Goal: Answer question/provide support: Share knowledge or assist other users

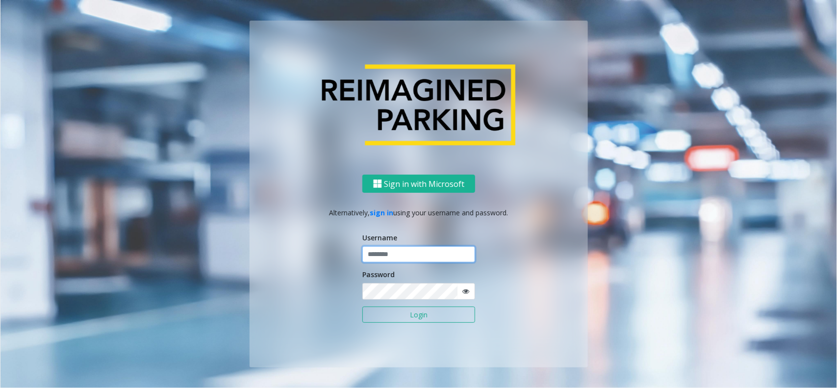
click at [391, 258] on input "text" at bounding box center [418, 254] width 113 height 17
paste input "**********"
type input "**********"
click at [413, 257] on input "**********" at bounding box center [418, 254] width 113 height 17
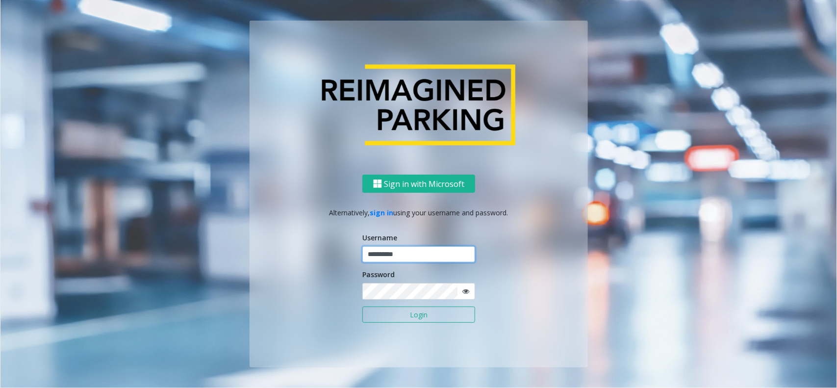
drag, startPoint x: 413, startPoint y: 257, endPoint x: 401, endPoint y: 257, distance: 12.3
click at [412, 257] on input "**********" at bounding box center [418, 254] width 113 height 17
click at [412, 254] on input "text" at bounding box center [418, 254] width 113 height 17
paste input "**********"
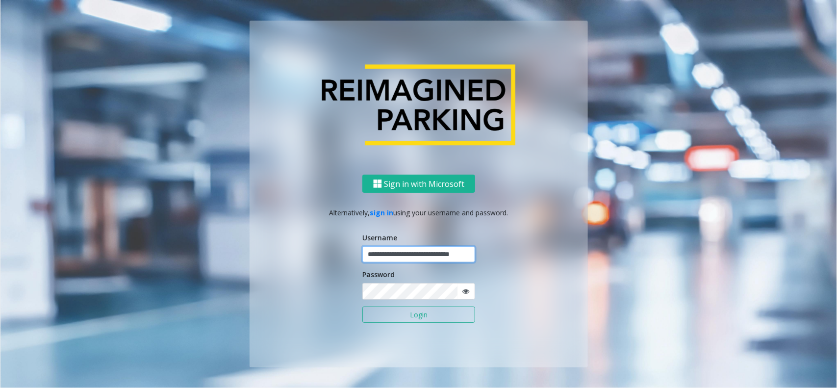
type input "**********"
click at [429, 323] on button "Login" at bounding box center [418, 315] width 113 height 17
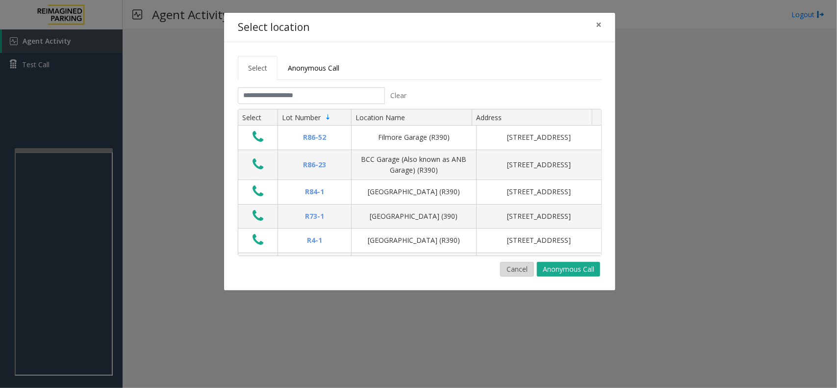
click at [520, 266] on button "Cancel" at bounding box center [517, 269] width 34 height 15
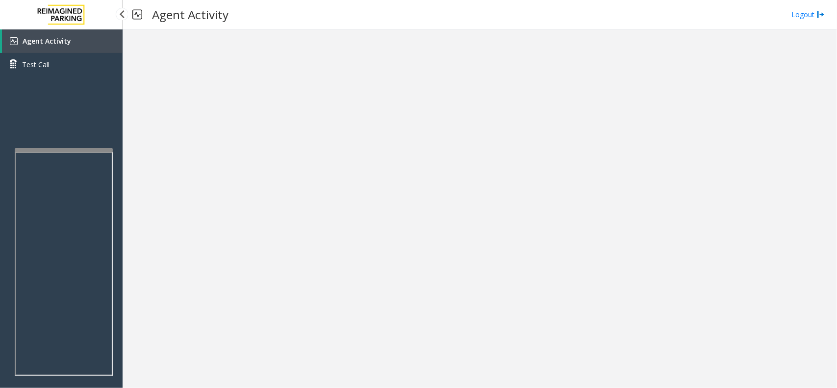
click at [116, 47] on link "Agent Activity" at bounding box center [62, 41] width 121 height 24
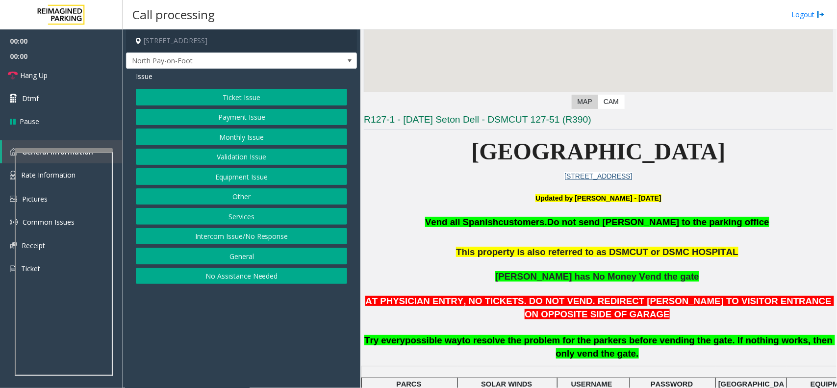
scroll to position [184, 0]
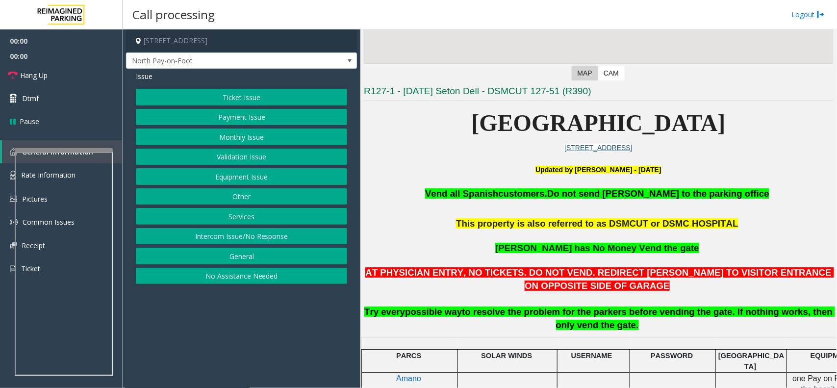
click at [447, 181] on p at bounding box center [598, 180] width 469 height 11
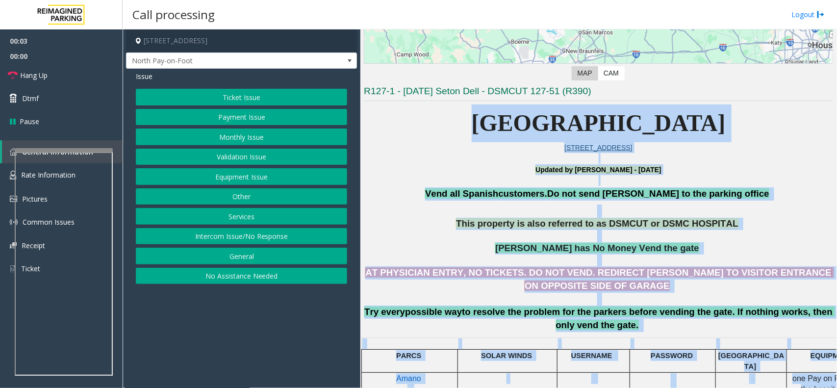
drag, startPoint x: 584, startPoint y: 334, endPoint x: 504, endPoint y: 104, distance: 243.1
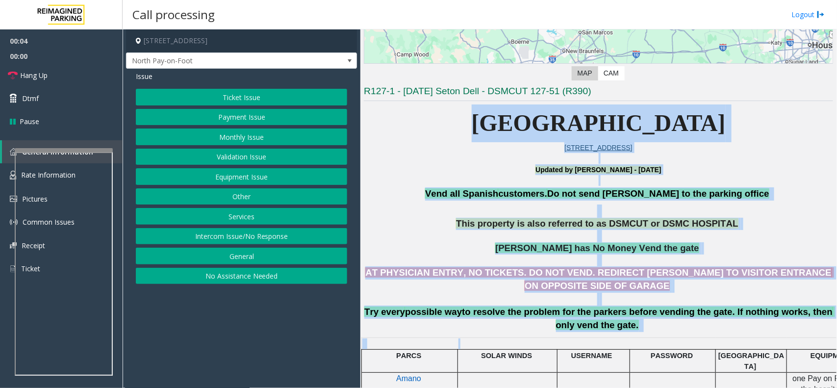
drag, startPoint x: 504, startPoint y: 104, endPoint x: 624, endPoint y: 339, distance: 264.1
click at [624, 339] on div at bounding box center [594, 337] width 73 height 3
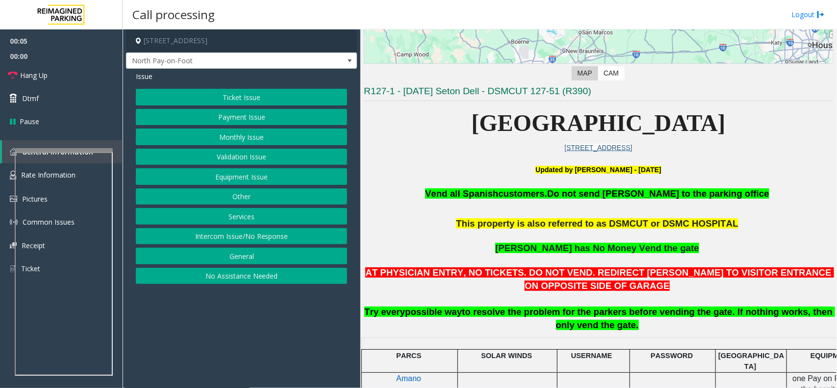
click at [269, 101] on button "Ticket Issue" at bounding box center [241, 97] width 211 height 17
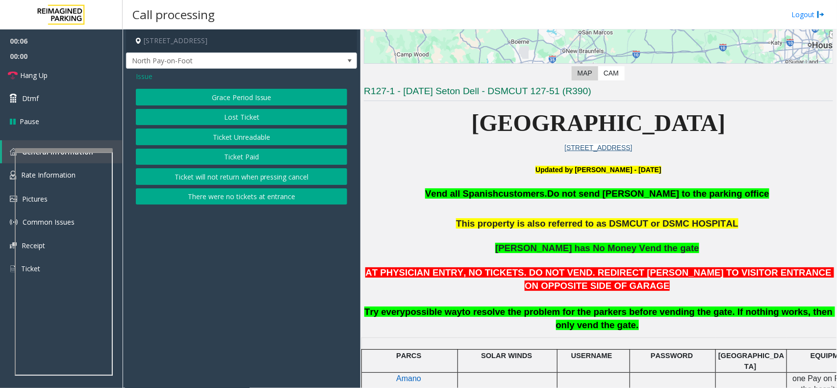
click at [271, 138] on button "Ticket Unreadable" at bounding box center [241, 137] width 211 height 17
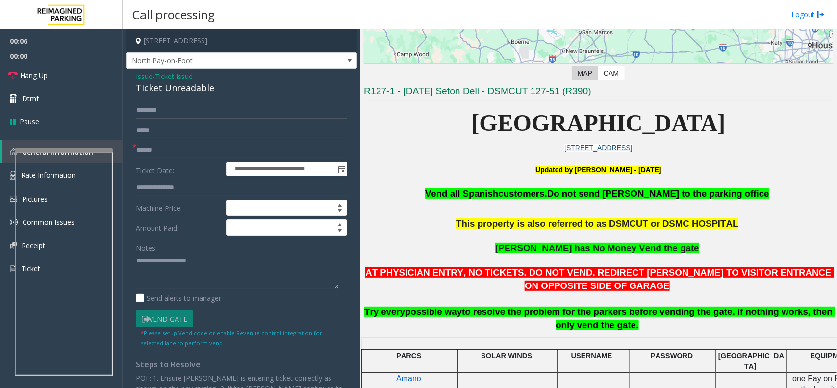
click at [139, 72] on span "Issue" at bounding box center [144, 76] width 17 height 10
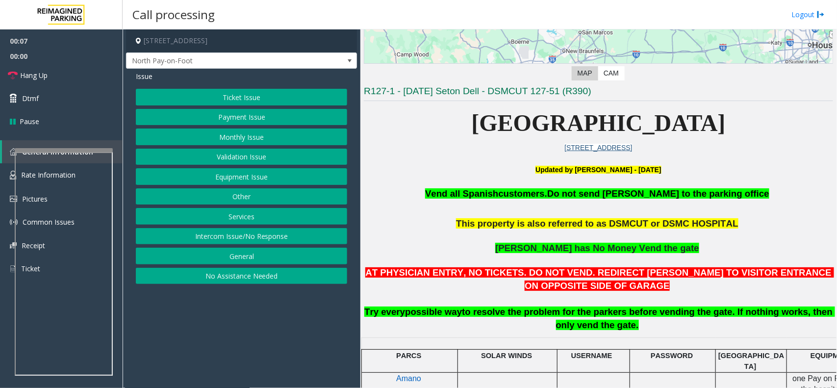
click at [205, 118] on button "Payment Issue" at bounding box center [241, 117] width 211 height 17
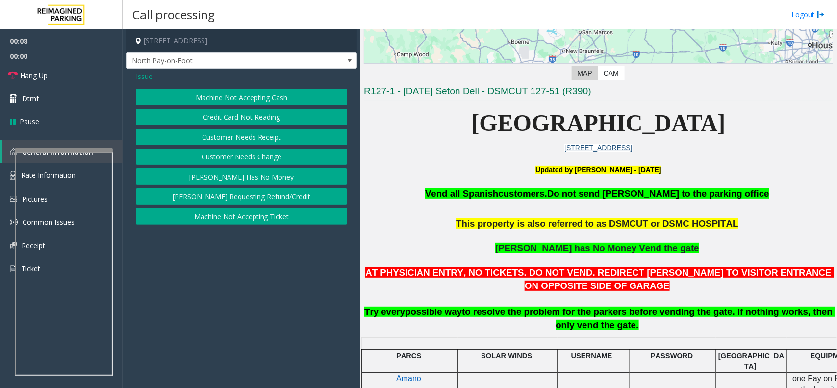
click at [226, 107] on div "Machine Not Accepting Cash Credit Card Not Reading Customer Needs Receipt Custo…" at bounding box center [241, 157] width 211 height 136
drag, startPoint x: 229, startPoint y: 111, endPoint x: 219, endPoint y: 97, distance: 17.3
click at [227, 111] on button "Credit Card Not Reading" at bounding box center [241, 117] width 211 height 17
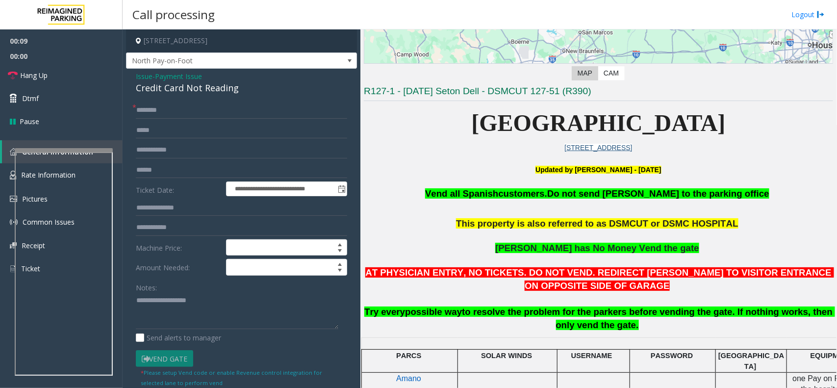
click at [217, 95] on div "Credit Card Not Reading" at bounding box center [241, 87] width 211 height 13
copy div "Credit Card Not Reading"
paste textarea "**********"
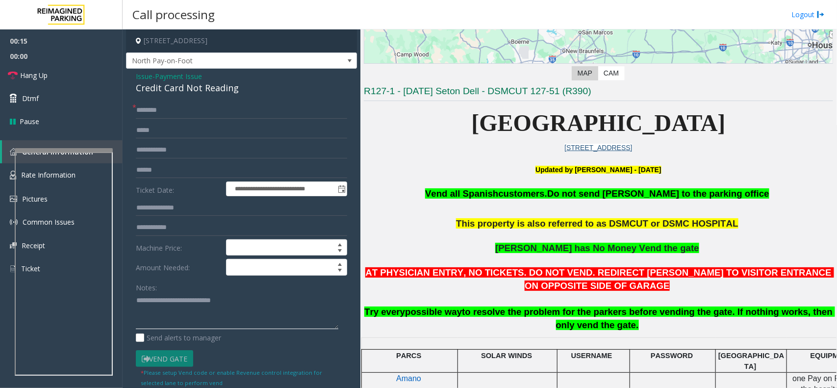
type textarea "**********"
click at [200, 117] on input "text" at bounding box center [241, 110] width 211 height 17
type input "**"
paste textarea "**********"
type textarea "**********"
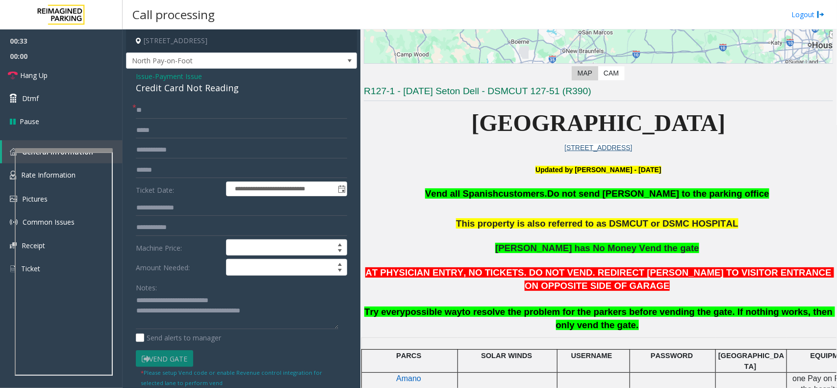
click at [498, 207] on p at bounding box center [598, 211] width 469 height 13
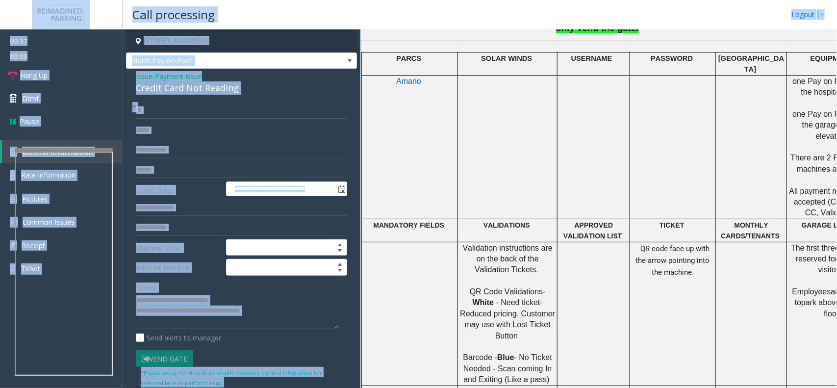
scroll to position [0, 0]
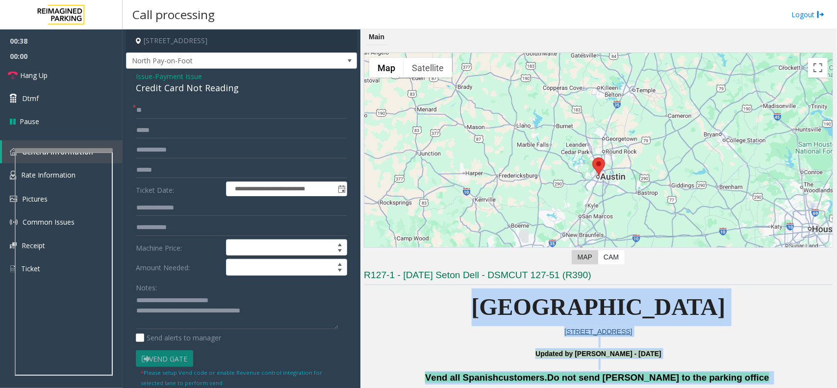
drag, startPoint x: 498, startPoint y: 207, endPoint x: 559, endPoint y: 325, distance: 133.2
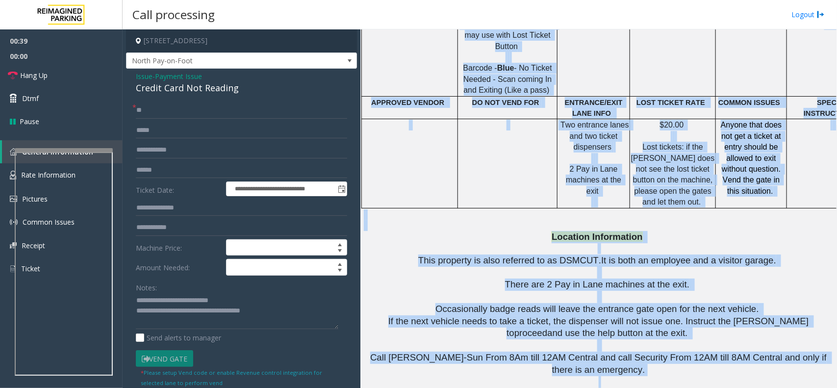
scroll to position [1058, 0]
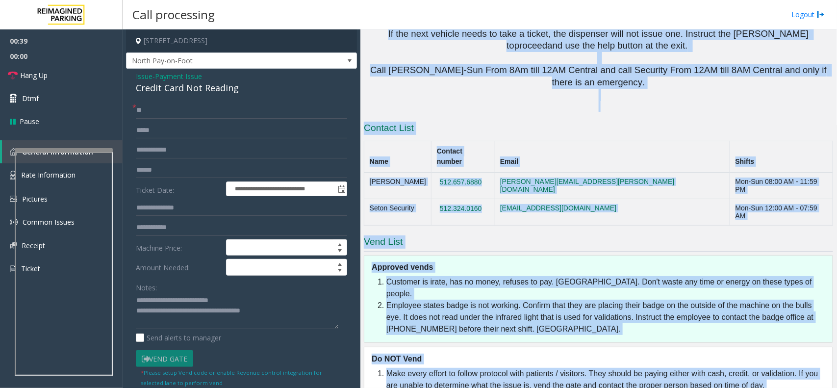
drag, startPoint x: 531, startPoint y: 268, endPoint x: 601, endPoint y: 316, distance: 85.0
click at [557, 300] on li "Employee states badge is not working. Confirm that they are placing their badge…" at bounding box center [606, 317] width 441 height 35
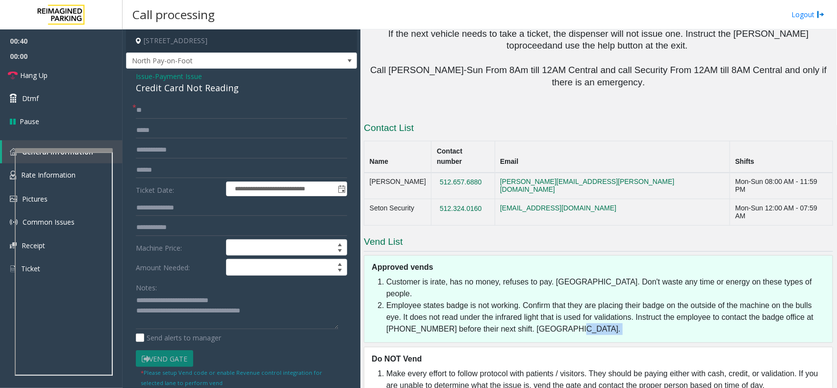
click at [557, 300] on li "Employee states badge is not working. Confirm that they are placing their badge…" at bounding box center [606, 317] width 441 height 35
click at [386, 262] on h5 "Approved vends" at bounding box center [602, 267] width 461 height 11
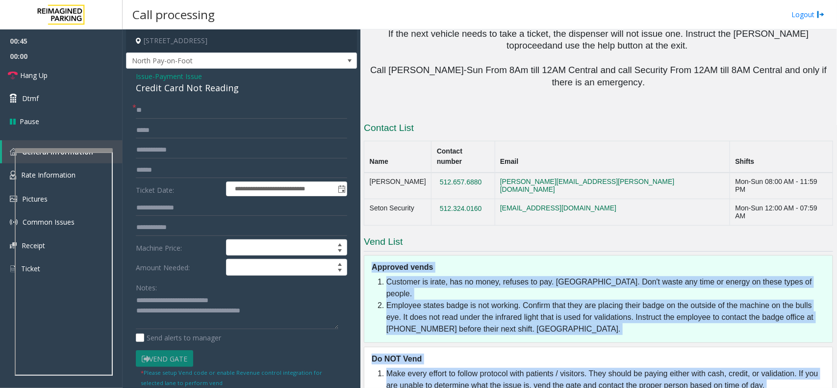
drag, startPoint x: 386, startPoint y: 201, endPoint x: 554, endPoint y: 355, distance: 228.1
click at [554, 355] on div "Vend List Approved vends Customer is irate, has no money, refuses to pay. [GEOG…" at bounding box center [598, 340] width 469 height 211
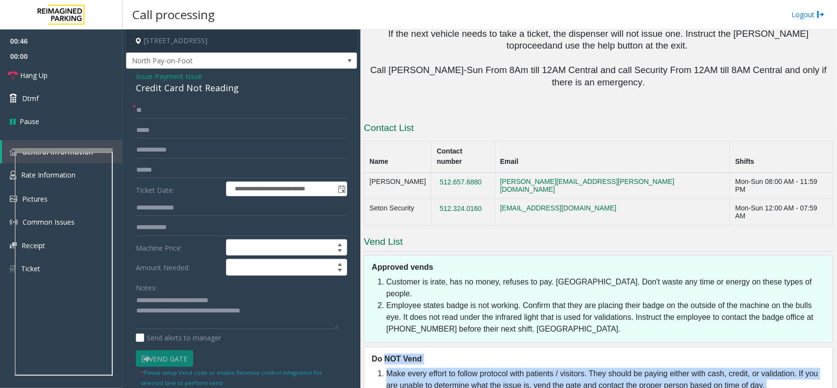
drag, startPoint x: 554, startPoint y: 355, endPoint x: 387, endPoint y: 277, distance: 183.9
click at [387, 354] on h5 "Do NOT Vend" at bounding box center [602, 359] width 461 height 11
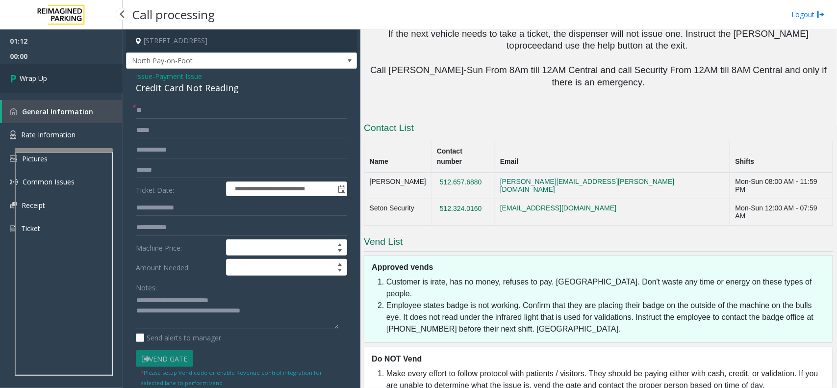
click at [87, 77] on link "Wrap Up" at bounding box center [61, 78] width 123 height 29
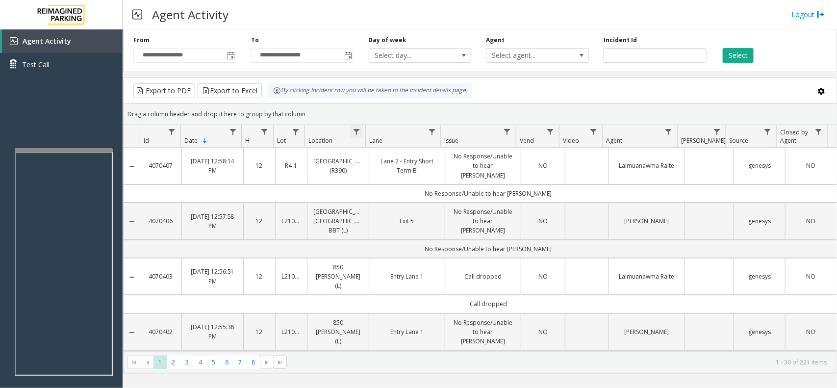
click at [358, 128] on span "Data table" at bounding box center [357, 132] width 8 height 8
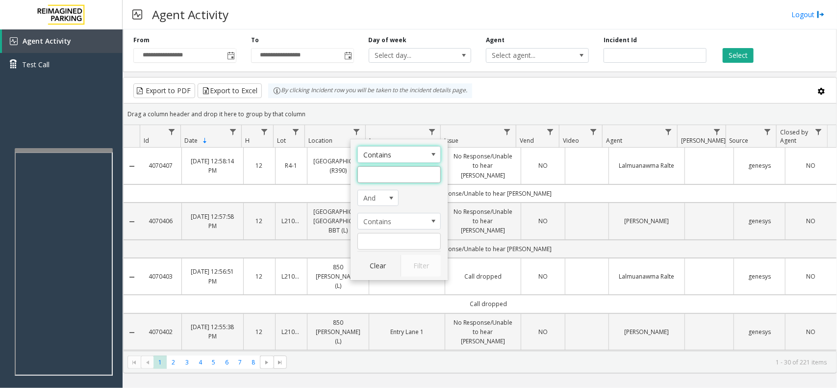
click at [392, 172] on input "Location Filter" at bounding box center [399, 174] width 83 height 17
type input "*"
type input "******"
click button "Filter" at bounding box center [421, 266] width 40 height 22
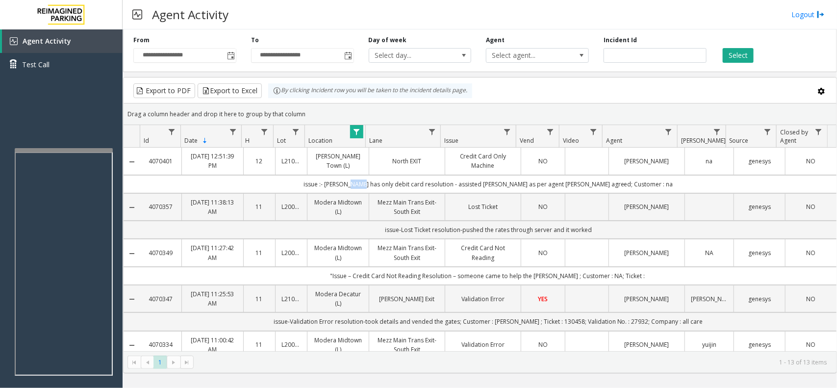
click at [377, 193] on td "issue :- [PERSON_NAME] has only debit card resolution - assisted [PERSON_NAME] …" at bounding box center [488, 184] width 696 height 18
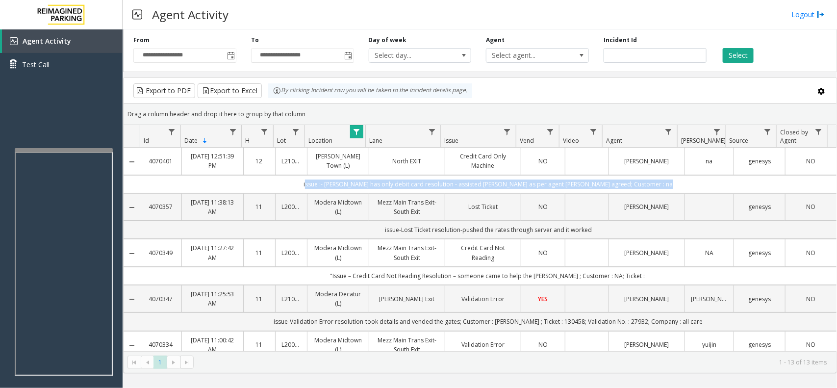
click at [377, 193] on td "issue :- [PERSON_NAME] has only debit card resolution - assisted [PERSON_NAME] …" at bounding box center [488, 184] width 696 height 18
click at [658, 132] on th "Agent" at bounding box center [639, 136] width 75 height 23
click at [663, 131] on link "Data table" at bounding box center [668, 131] width 13 height 13
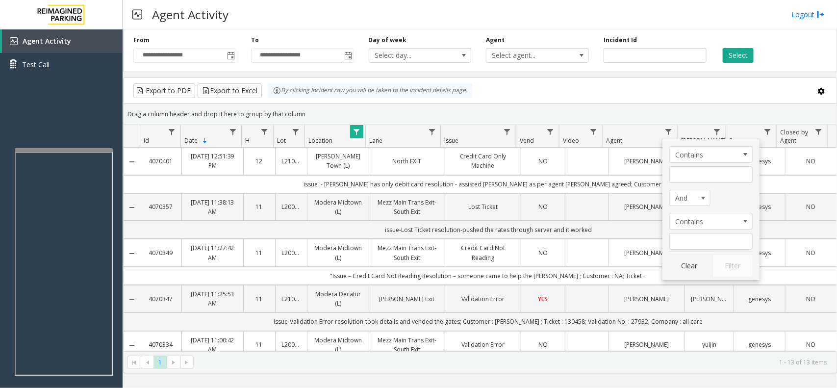
click at [680, 163] on kendo-grid-filter-menu-input-wrapper "Contains" at bounding box center [710, 164] width 83 height 37
click at [686, 176] on input "Agent Filter" at bounding box center [710, 174] width 83 height 17
type input "*****"
click button "Filter" at bounding box center [733, 266] width 40 height 22
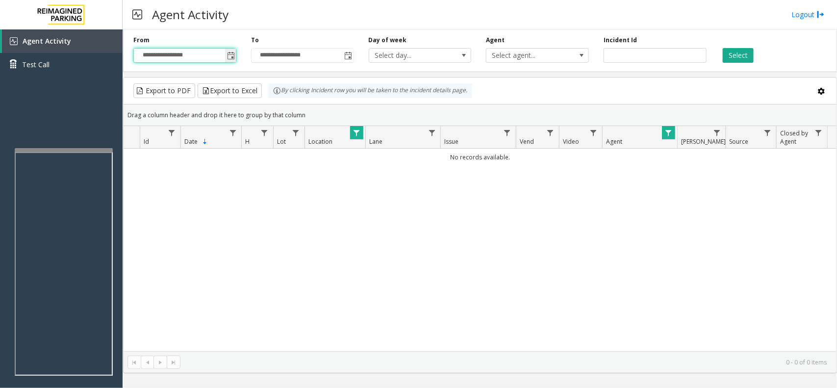
click at [224, 50] on input "**********" at bounding box center [185, 56] width 102 height 14
click at [228, 51] on span "Toggle popup" at bounding box center [230, 56] width 11 height 16
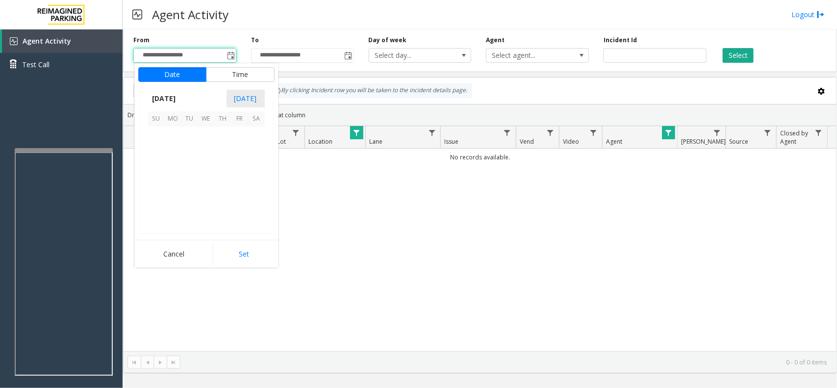
scroll to position [175953, 0]
click at [172, 128] on span "1" at bounding box center [173, 135] width 17 height 17
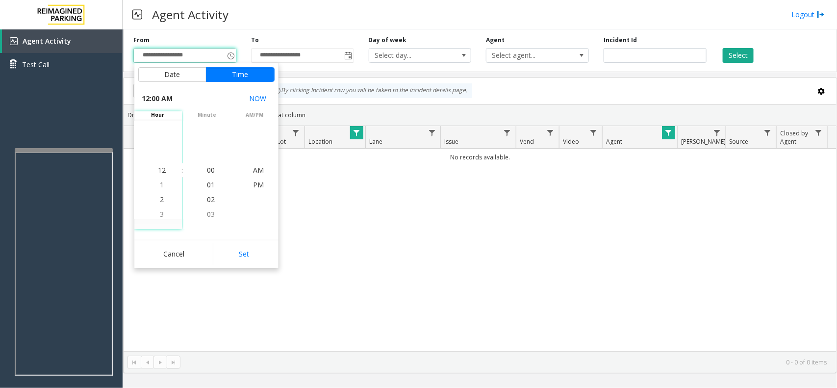
click at [231, 242] on div "Cancel Set" at bounding box center [206, 254] width 144 height 28
click at [240, 254] on button "Set" at bounding box center [244, 254] width 62 height 22
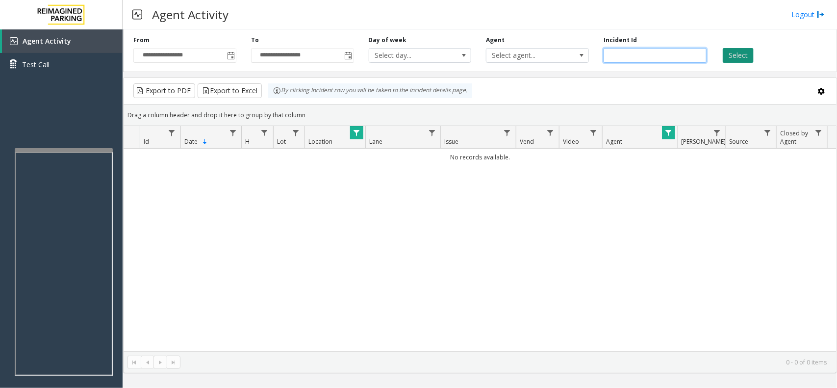
drag, startPoint x: 705, startPoint y: 55, endPoint x: 722, endPoint y: 52, distance: 17.9
click at [712, 53] on div "Incident Id" at bounding box center [655, 49] width 118 height 27
click at [723, 52] on button "Select" at bounding box center [738, 55] width 31 height 15
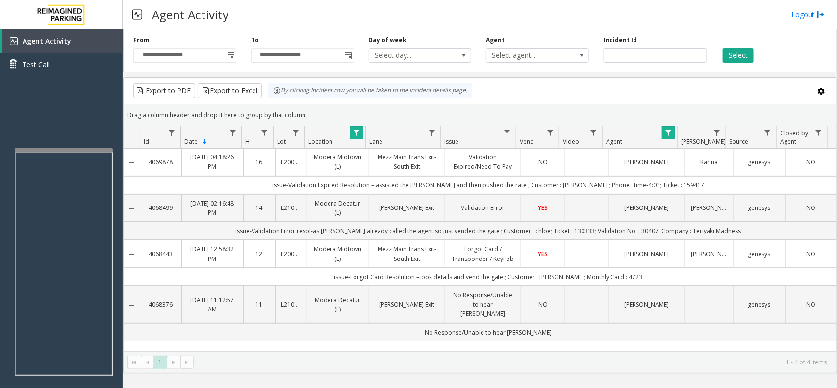
click at [435, 182] on td "issue-Validation Expired Resolution – assisted the [PERSON_NAME] and then pushe…" at bounding box center [488, 185] width 696 height 18
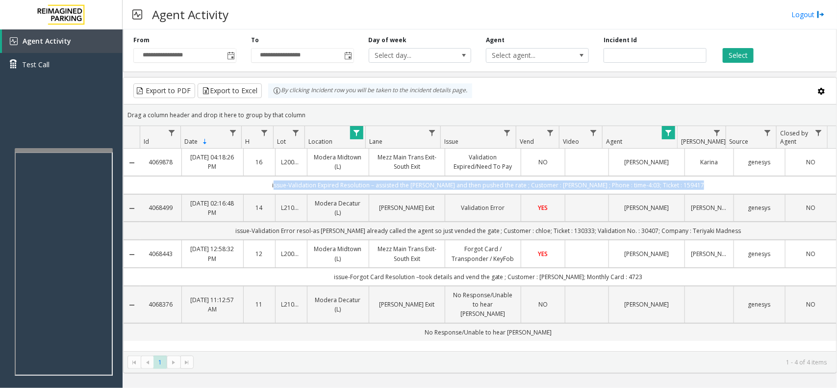
drag, startPoint x: 435, startPoint y: 182, endPoint x: 735, endPoint y: 181, distance: 300.2
click at [735, 181] on td "issue-Validation Expired Resolution – assisted the [PERSON_NAME] and then pushe…" at bounding box center [488, 185] width 696 height 18
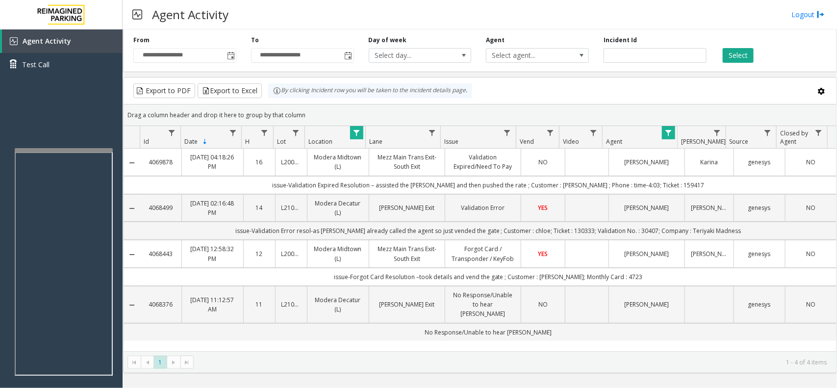
click at [735, 181] on td "issue-Validation Expired Resolution – assisted the [PERSON_NAME] and then pushe…" at bounding box center [488, 185] width 696 height 18
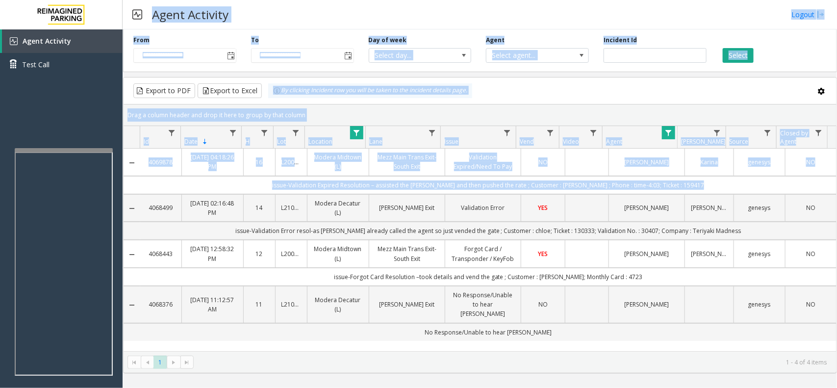
drag, startPoint x: 735, startPoint y: 181, endPoint x: 168, endPoint y: 20, distance: 589.0
click at [168, 20] on div "**********" at bounding box center [480, 194] width 715 height 388
click at [168, 20] on h3 "Agent Activity" at bounding box center [190, 14] width 86 height 24
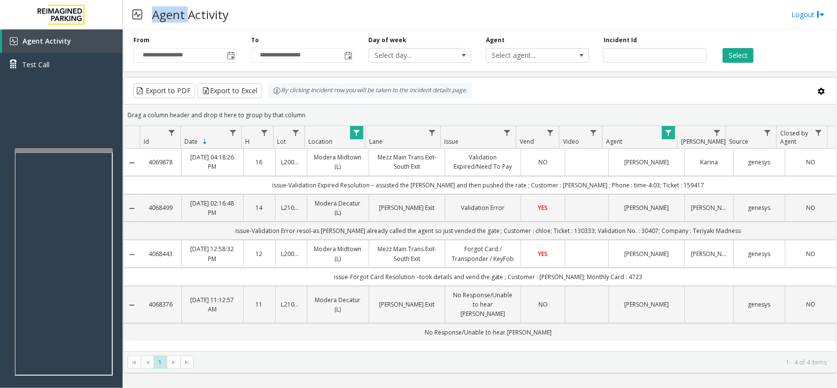
click at [168, 20] on h3 "Agent Activity" at bounding box center [190, 14] width 86 height 24
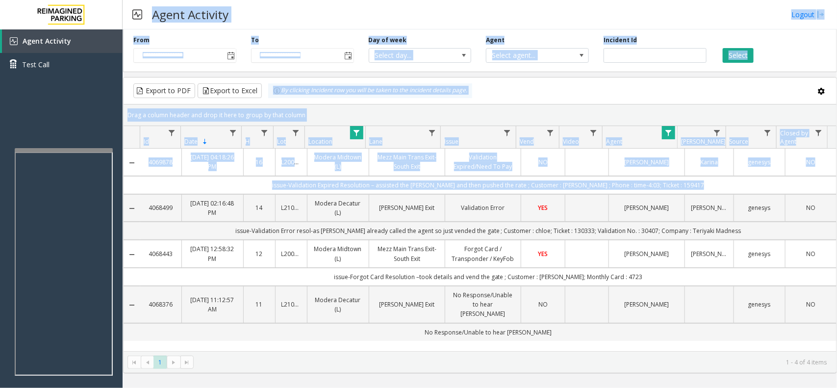
drag, startPoint x: 168, startPoint y: 20, endPoint x: 483, endPoint y: 182, distance: 354.3
click at [483, 182] on div "**********" at bounding box center [480, 194] width 715 height 388
click at [483, 182] on td "issue-Validation Expired Resolution – assisted the [PERSON_NAME] and then pushe…" at bounding box center [488, 185] width 696 height 18
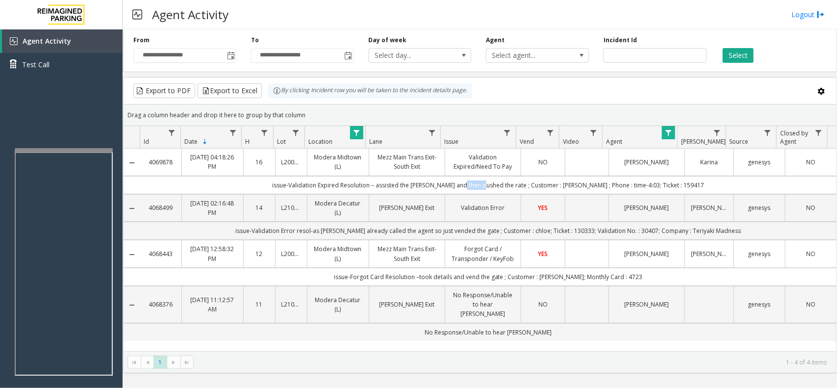
click at [483, 182] on td "issue-Validation Expired Resolution – assisted the [PERSON_NAME] and then pushe…" at bounding box center [488, 185] width 696 height 18
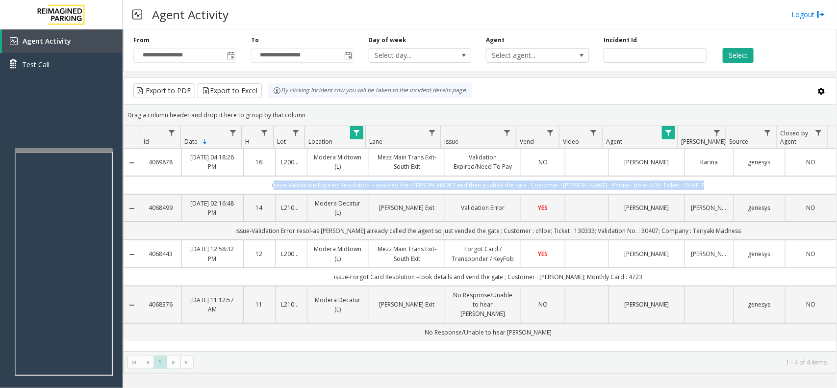
drag, startPoint x: 483, startPoint y: 182, endPoint x: 309, endPoint y: 177, distance: 173.7
click at [312, 177] on td "issue-Validation Expired Resolution – assisted the [PERSON_NAME] and then pushe…" at bounding box center [488, 185] width 696 height 18
click at [293, 180] on td "issue-Validation Expired Resolution – assisted the [PERSON_NAME] and then pushe…" at bounding box center [488, 185] width 696 height 18
drag, startPoint x: 293, startPoint y: 180, endPoint x: 717, endPoint y: 174, distance: 424.3
click at [717, 174] on tbody "4069878 [DATE] 04:18:26 PM 16 L20000500 Modera Midtown (L) Mezz Main Trans Exit…" at bounding box center [480, 245] width 713 height 192
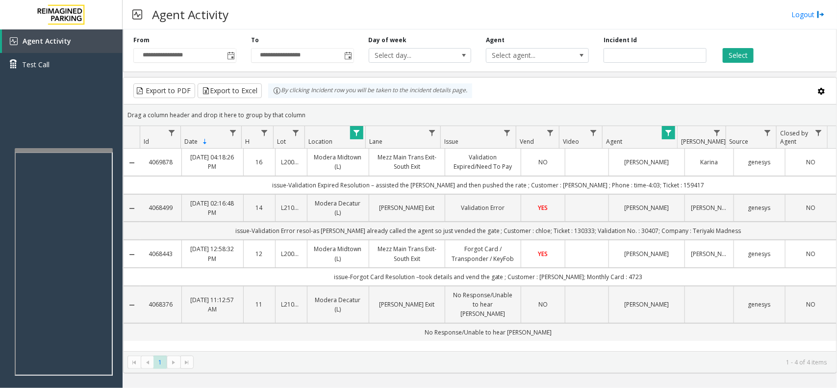
click at [719, 184] on td "issue-Validation Expired Resolution – assisted the [PERSON_NAME] and then pushe…" at bounding box center [488, 185] width 696 height 18
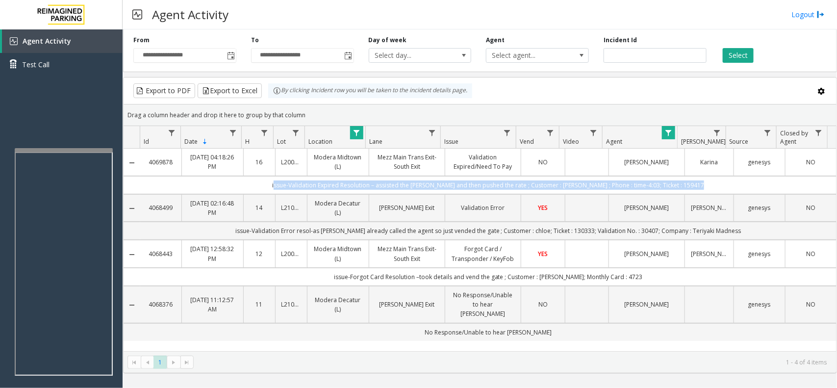
click at [719, 184] on td "issue-Validation Expired Resolution – assisted the [PERSON_NAME] and then pushe…" at bounding box center [488, 185] width 696 height 18
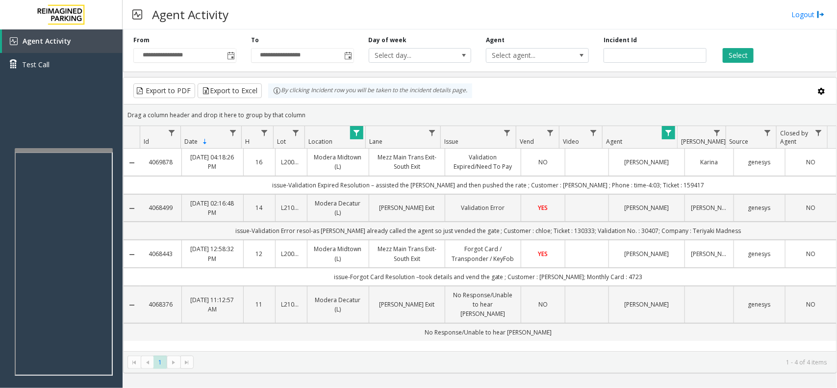
click at [254, 238] on td "issue-Validation Error resol-as [PERSON_NAME] already called the agent so just …" at bounding box center [488, 231] width 696 height 18
drag, startPoint x: 254, startPoint y: 238, endPoint x: 405, endPoint y: 238, distance: 151.1
click at [405, 238] on td "issue-Validation Error resol-as [PERSON_NAME] already called the agent so just …" at bounding box center [488, 231] width 696 height 18
drag, startPoint x: 405, startPoint y: 238, endPoint x: 319, endPoint y: 233, distance: 86.5
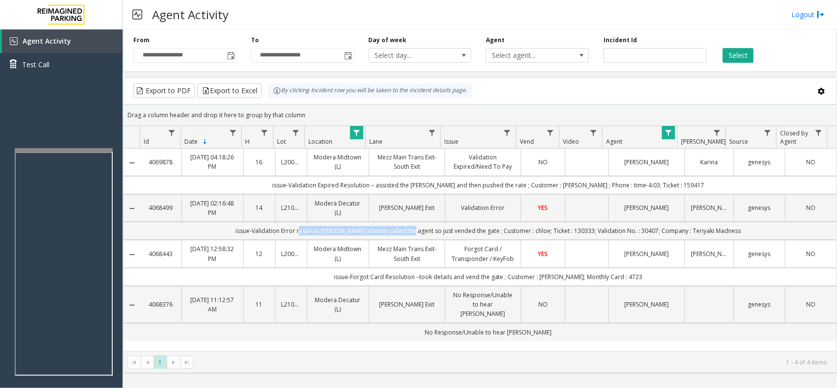
click at [319, 233] on td "issue-Validation Error resol-as [PERSON_NAME] already called the agent so just …" at bounding box center [488, 231] width 696 height 18
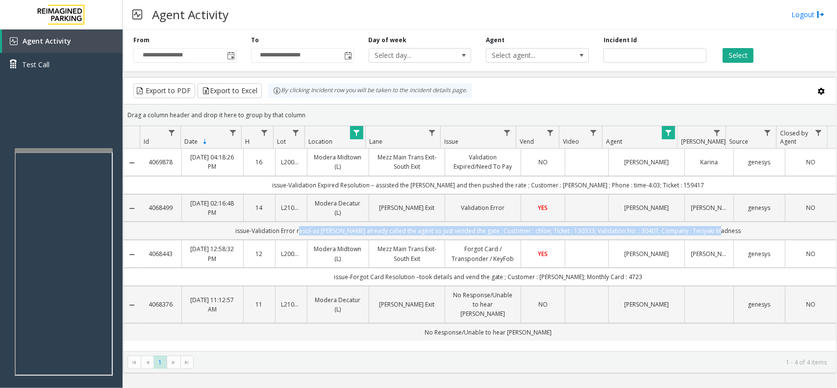
drag, startPoint x: 319, startPoint y: 233, endPoint x: 756, endPoint y: 227, distance: 437.6
click at [756, 227] on td "issue-Validation Error resol-as [PERSON_NAME] already called the agent so just …" at bounding box center [488, 231] width 696 height 18
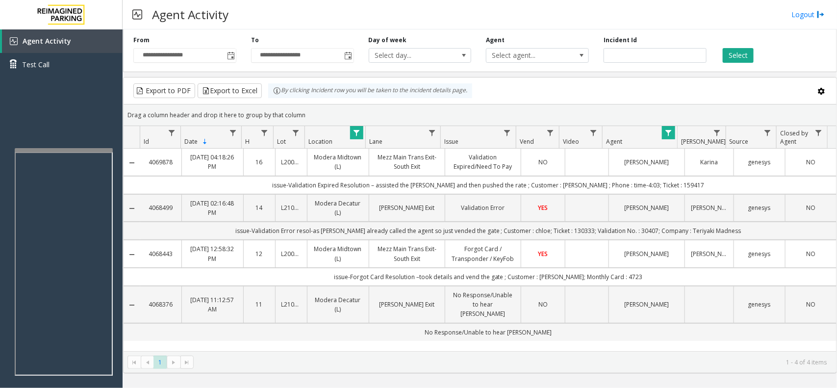
click at [334, 273] on td "issue-Forgot Card Resolution –took details and vend the gate ; Customer : [PERS…" at bounding box center [488, 277] width 696 height 18
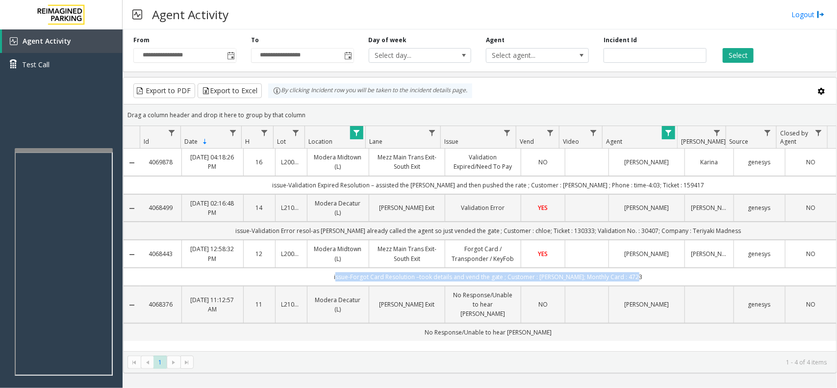
drag, startPoint x: 334, startPoint y: 273, endPoint x: 644, endPoint y: 270, distance: 310.0
click at [644, 270] on td "issue-Forgot Card Resolution –took details and vend the gate ; Customer : [PERS…" at bounding box center [488, 277] width 696 height 18
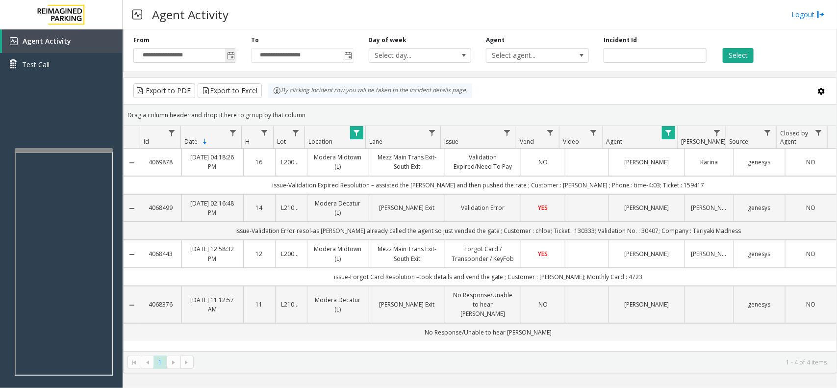
click at [228, 49] on span "Toggle popup" at bounding box center [230, 56] width 11 height 16
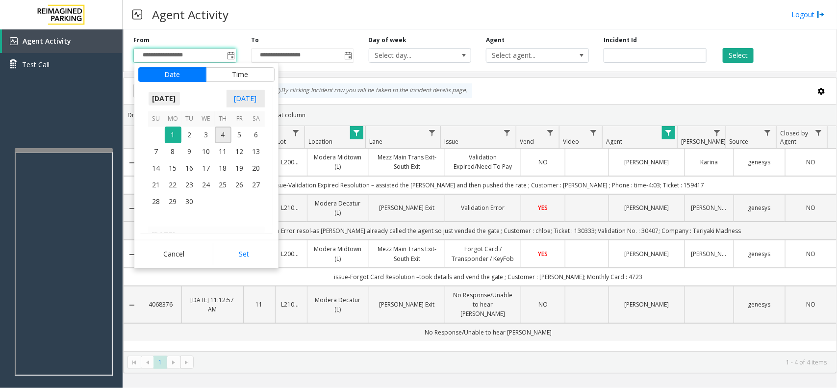
click at [173, 94] on span "[DATE]" at bounding box center [164, 98] width 32 height 15
click at [227, 143] on span "Aug" at bounding box center [230, 144] width 24 height 24
click at [481, 95] on div "Export to PDF Export to Excel By clicking Incident row you will be taken to the…" at bounding box center [480, 90] width 696 height 15
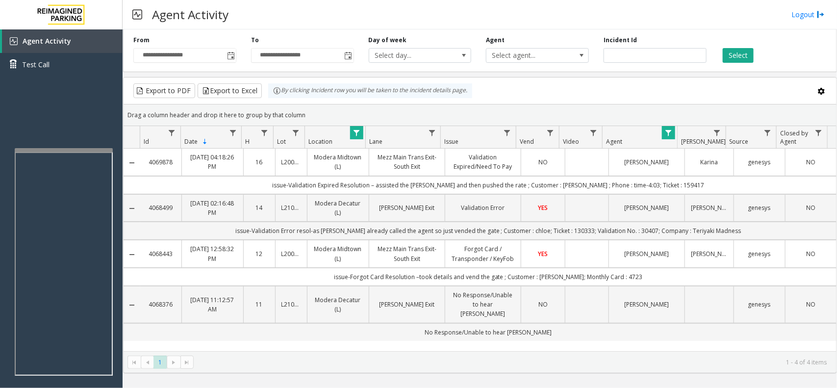
click at [286, 181] on td "issue-Validation Expired Resolution – assisted the [PERSON_NAME] and then pushe…" at bounding box center [488, 185] width 696 height 18
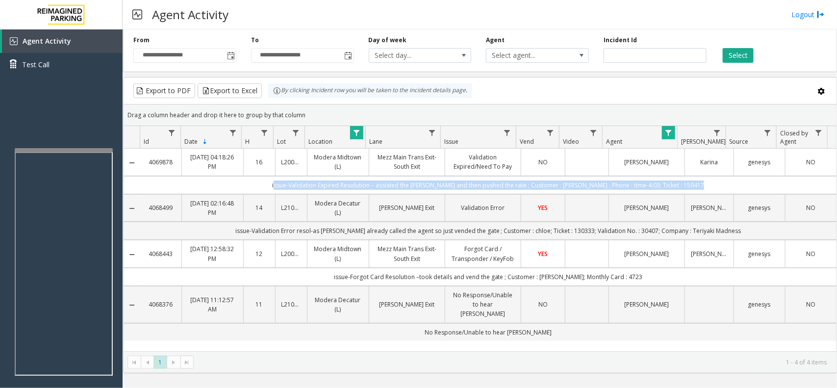
click at [286, 181] on td "issue-Validation Expired Resolution – assisted the [PERSON_NAME] and then pushe…" at bounding box center [488, 185] width 696 height 18
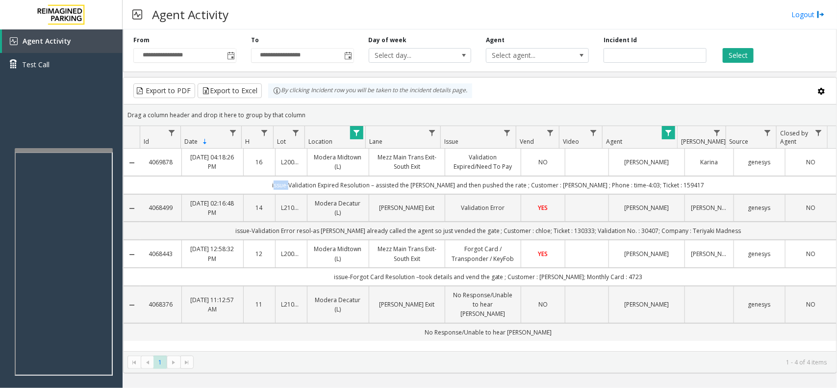
click at [286, 181] on td "issue-Validation Expired Resolution – assisted the [PERSON_NAME] and then pushe…" at bounding box center [488, 185] width 696 height 18
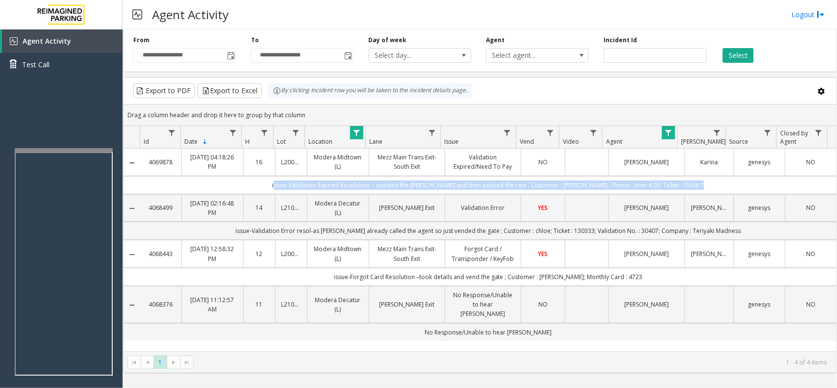
click at [286, 181] on td "issue-Validation Expired Resolution – assisted the [PERSON_NAME] and then pushe…" at bounding box center [488, 185] width 696 height 18
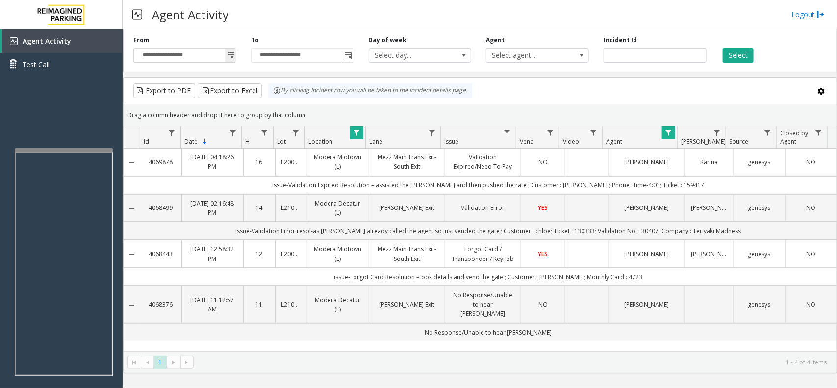
drag, startPoint x: 238, startPoint y: 50, endPoint x: 229, endPoint y: 53, distance: 9.5
click at [229, 53] on div "**********" at bounding box center [185, 49] width 118 height 27
click at [226, 55] on span "Toggle popup" at bounding box center [230, 56] width 11 height 16
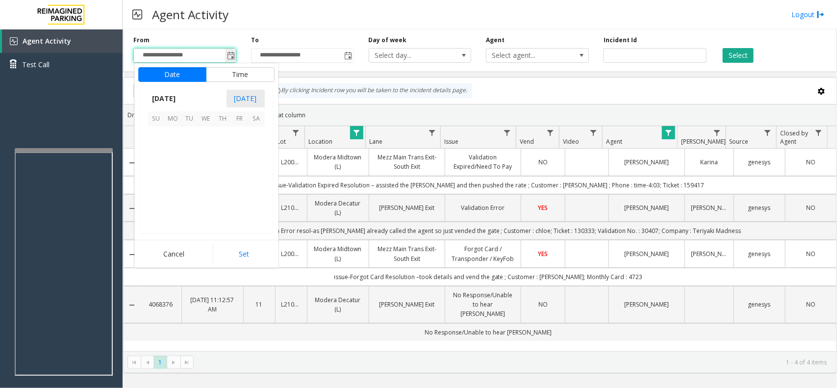
scroll to position [175953, 0]
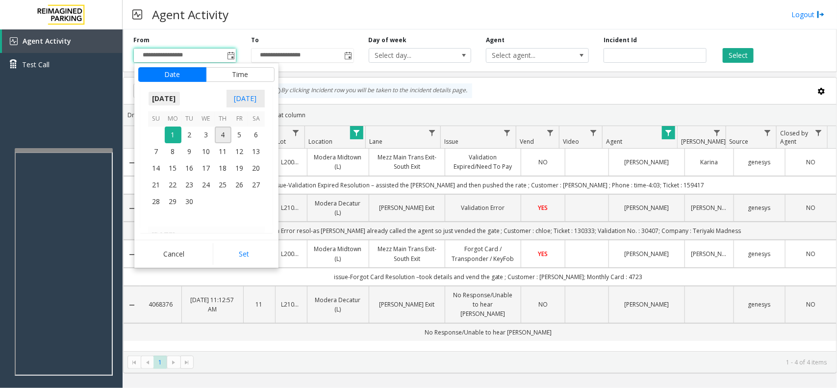
click at [180, 96] on span "[DATE]" at bounding box center [164, 98] width 32 height 15
click at [233, 141] on span "Aug" at bounding box center [230, 144] width 24 height 24
click at [231, 133] on td at bounding box center [223, 135] width 17 height 17
click at [234, 133] on span "1" at bounding box center [240, 135] width 17 height 17
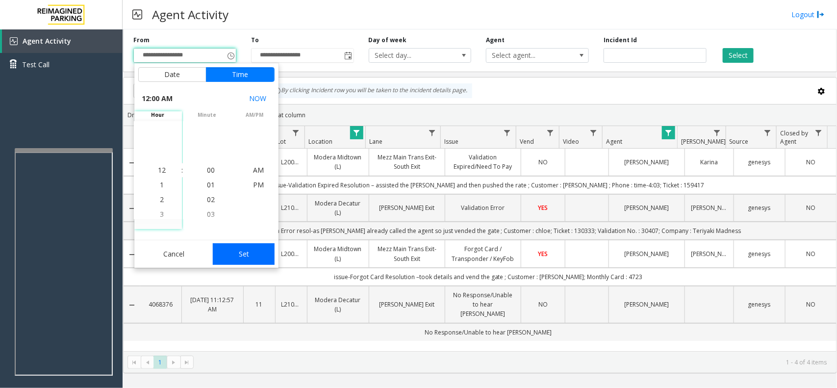
click at [249, 246] on button "Set" at bounding box center [244, 254] width 62 height 22
type input "**********"
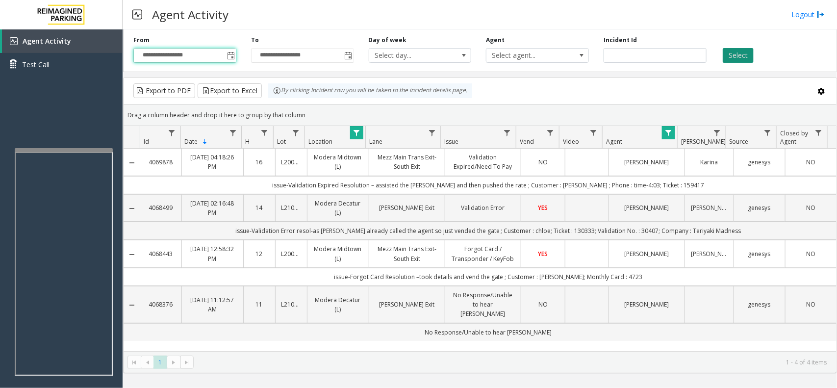
click at [742, 54] on button "Select" at bounding box center [738, 55] width 31 height 15
click at [336, 184] on td "issue-Validation Expired Resolution – assisted the [PERSON_NAME] and then pushe…" at bounding box center [488, 184] width 696 height 18
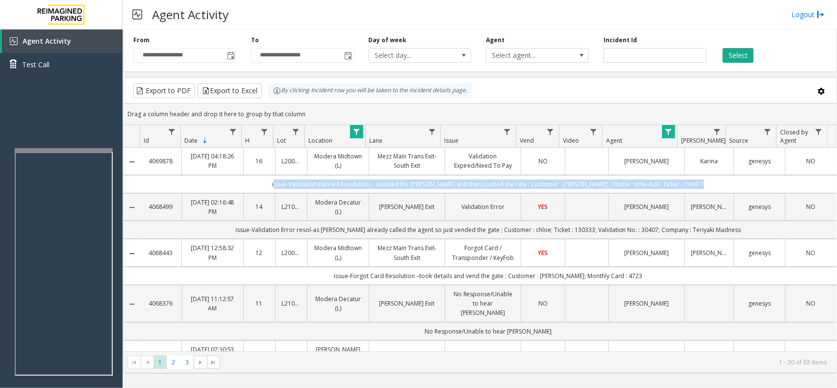
click at [336, 184] on td "issue-Validation Expired Resolution – assisted the [PERSON_NAME] and then pushe…" at bounding box center [488, 184] width 696 height 18
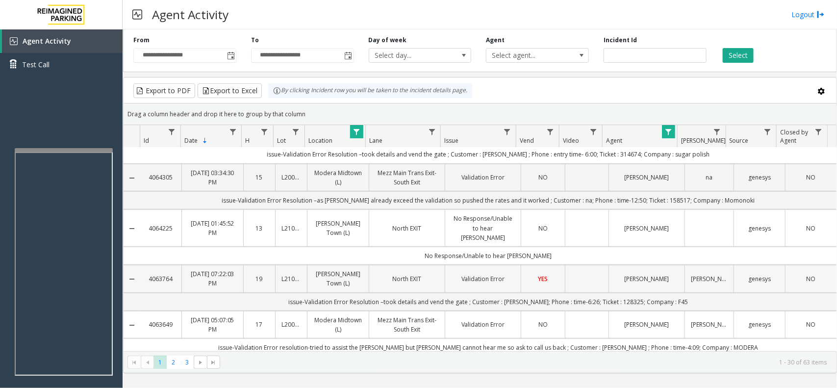
scroll to position [69, 0]
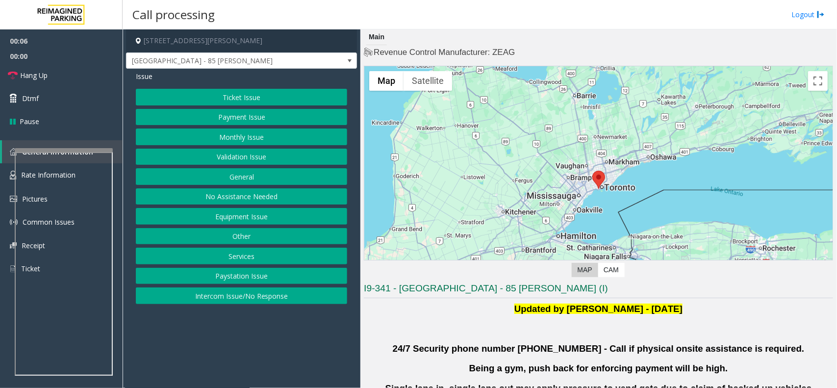
click at [241, 163] on button "Validation Issue" at bounding box center [241, 157] width 211 height 17
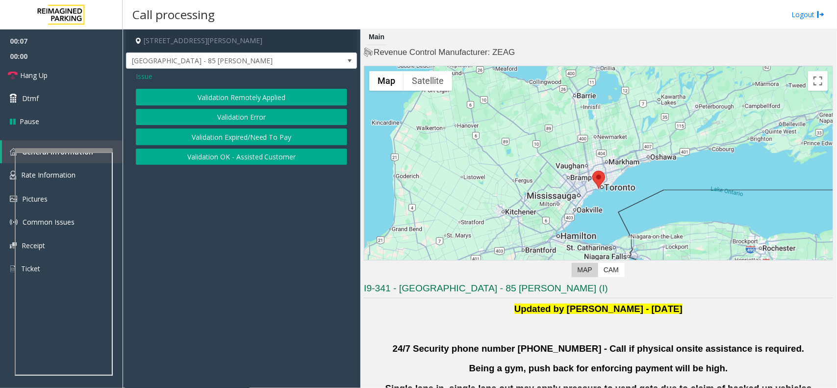
click at [231, 114] on button "Validation Error" at bounding box center [241, 117] width 211 height 17
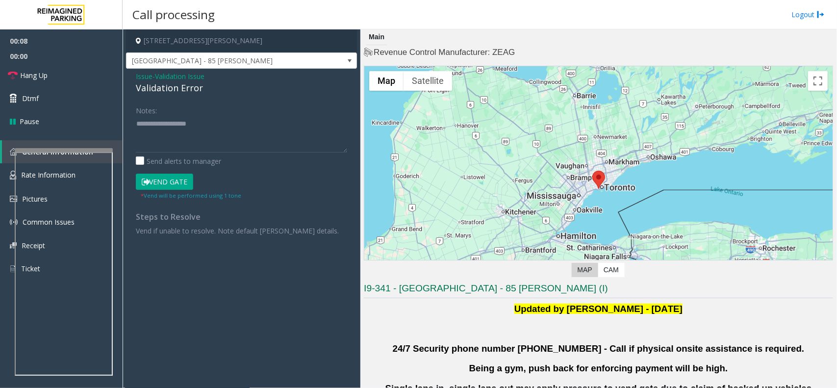
click at [188, 92] on div "Validation Error" at bounding box center [241, 87] width 211 height 13
click at [199, 131] on textarea at bounding box center [241, 134] width 211 height 37
paste textarea "**********"
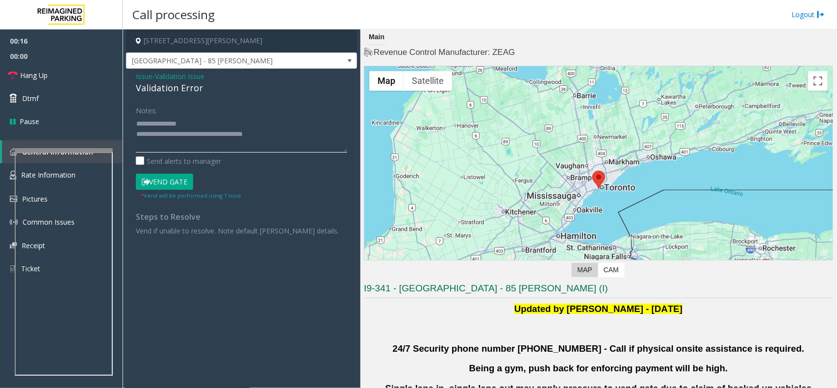
click at [136, 122] on textarea at bounding box center [241, 134] width 211 height 37
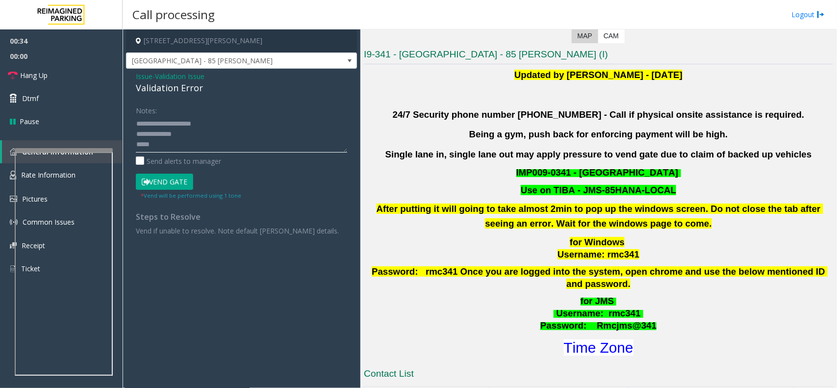
scroll to position [245, 0]
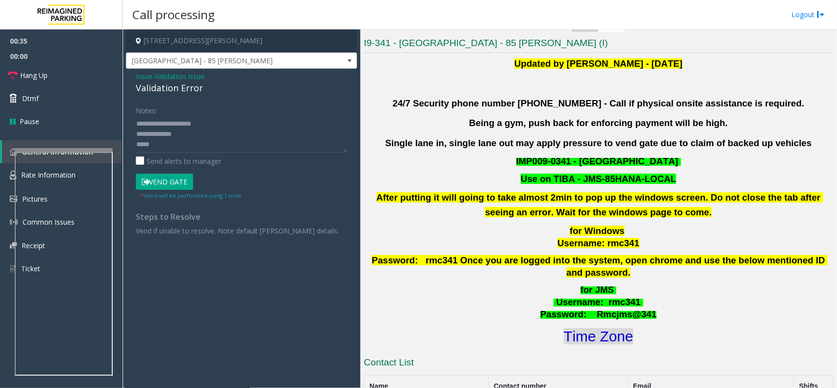
click at [567, 328] on font "Time Zone" at bounding box center [599, 336] width 70 height 16
click at [169, 148] on textarea at bounding box center [241, 134] width 211 height 37
type textarea "**********"
click at [176, 185] on button "Vend Gate" at bounding box center [164, 182] width 57 height 17
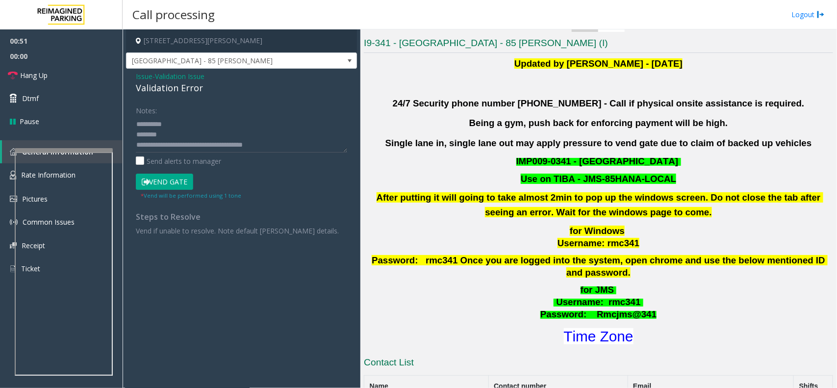
click at [433, 94] on div "Updated by [PERSON_NAME] - [DATE] 24/7 Security phone number [PHONE_NUMBER] - C…" at bounding box center [598, 201] width 469 height 290
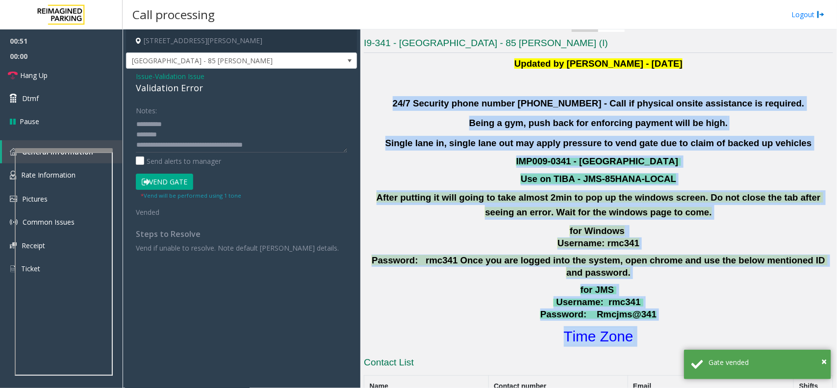
drag, startPoint x: 433, startPoint y: 94, endPoint x: 629, endPoint y: 334, distance: 310.2
click at [629, 334] on div "Updated by [PERSON_NAME] - [DATE] 24/7 Security phone number [PHONE_NUMBER] - C…" at bounding box center [598, 201] width 469 height 290
click at [629, 334] on h1 "Time Zone" at bounding box center [598, 336] width 471 height 21
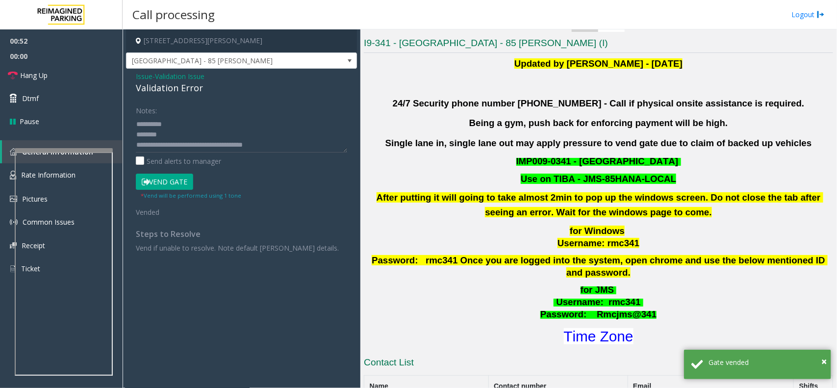
click at [629, 334] on h1 "Time Zone" at bounding box center [598, 336] width 471 height 21
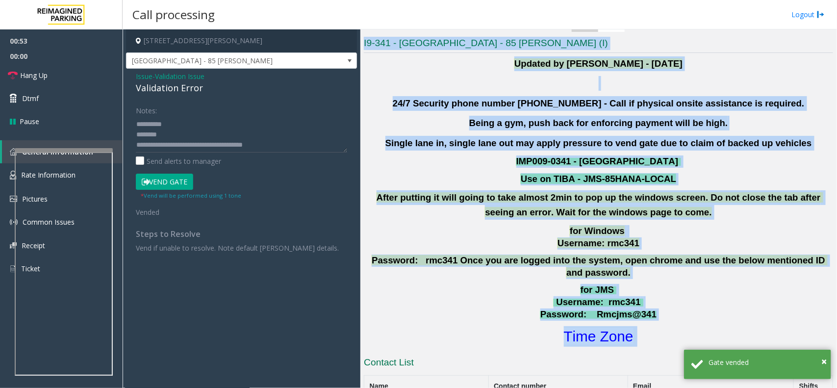
drag, startPoint x: 629, startPoint y: 334, endPoint x: 405, endPoint y: 52, distance: 360.2
click at [405, 52] on div "I9-341 - [GEOGRAPHIC_DATA] - 85 [PERSON_NAME] (I) Updated by [PERSON_NAME] - [D…" at bounding box center [598, 384] width 469 height 694
click at [405, 52] on h3 "I9-341 - [GEOGRAPHIC_DATA] - 85 [PERSON_NAME] (I)" at bounding box center [598, 45] width 469 height 16
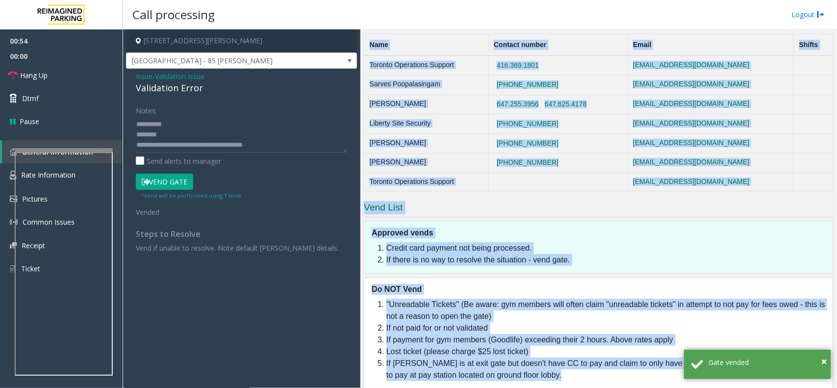
drag, startPoint x: 405, startPoint y: 52, endPoint x: 748, endPoint y: 417, distance: 500.7
click at [748, 387] on html "00:54 00:00 Hang Up Dtmf Pause General Information Rate Information Pictures Co…" at bounding box center [418, 194] width 837 height 388
click at [668, 322] on li "If not paid for or not validated" at bounding box center [606, 328] width 441 height 12
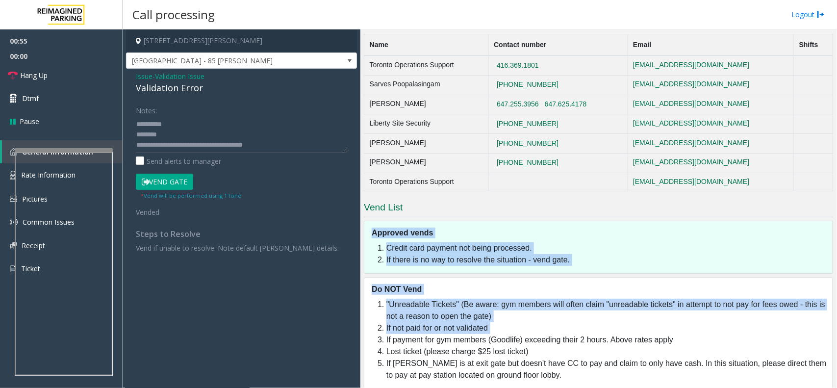
drag, startPoint x: 668, startPoint y: 313, endPoint x: 441, endPoint y: 209, distance: 248.7
click at [441, 209] on div "Vend List Approved vends Credit card payment not being processed. If there is n…" at bounding box center [598, 294] width 469 height 187
click at [441, 221] on div "Approved vends Credit card payment not being processed. If there is no way to r…" at bounding box center [598, 247] width 469 height 52
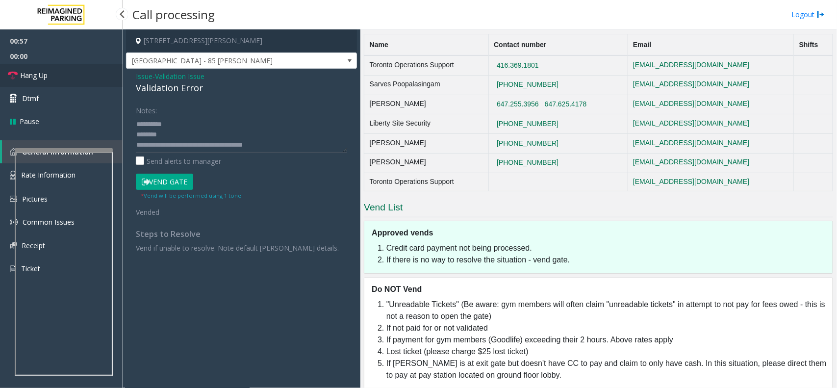
click at [69, 77] on link "Hang Up" at bounding box center [61, 75] width 123 height 23
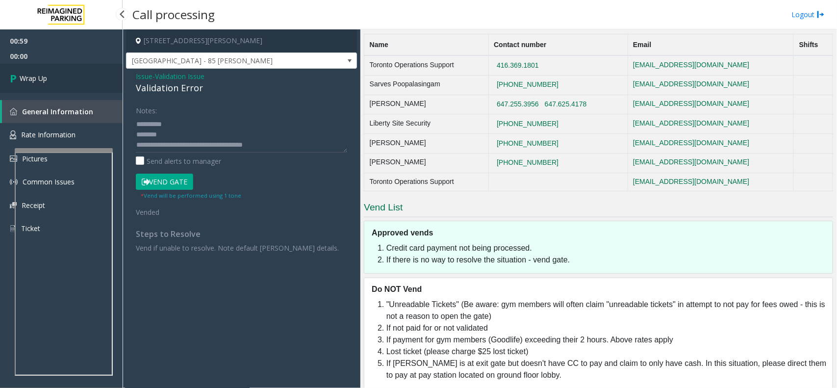
click at [52, 89] on link "Wrap Up" at bounding box center [61, 78] width 123 height 29
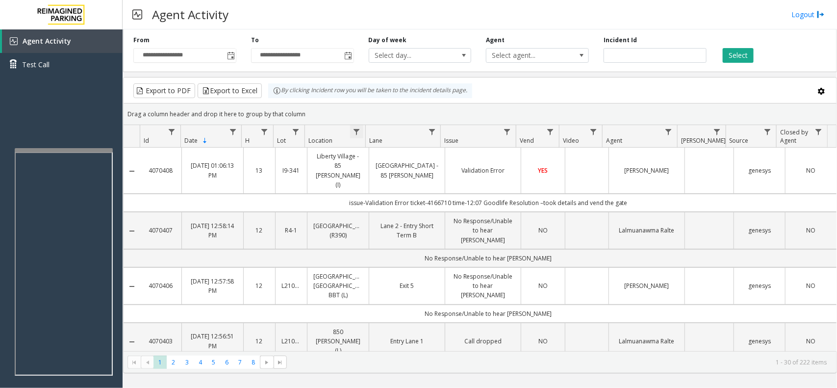
click at [354, 133] on span "Data table" at bounding box center [357, 132] width 8 height 8
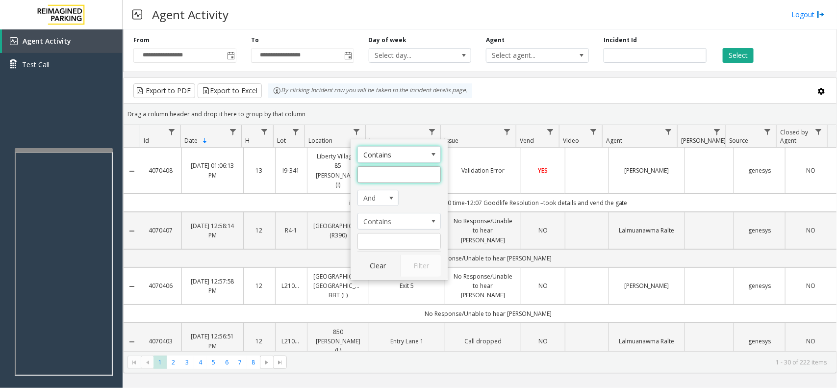
click at [368, 180] on input "Location Filter" at bounding box center [399, 174] width 83 height 17
type input "******"
click at [413, 256] on button "Filter" at bounding box center [421, 266] width 40 height 22
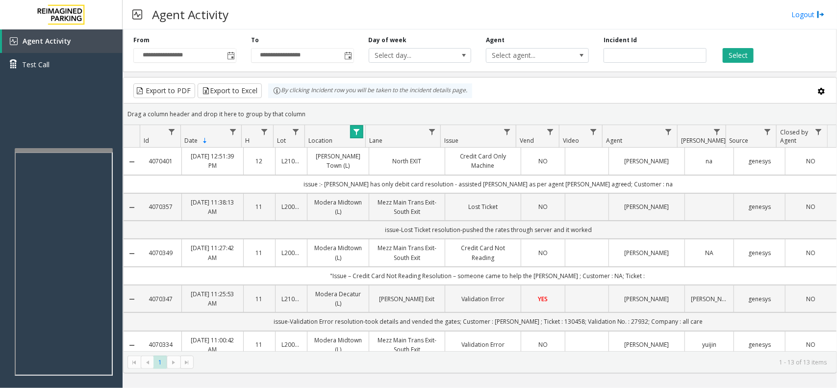
click at [356, 132] on span "Data table" at bounding box center [357, 132] width 8 height 8
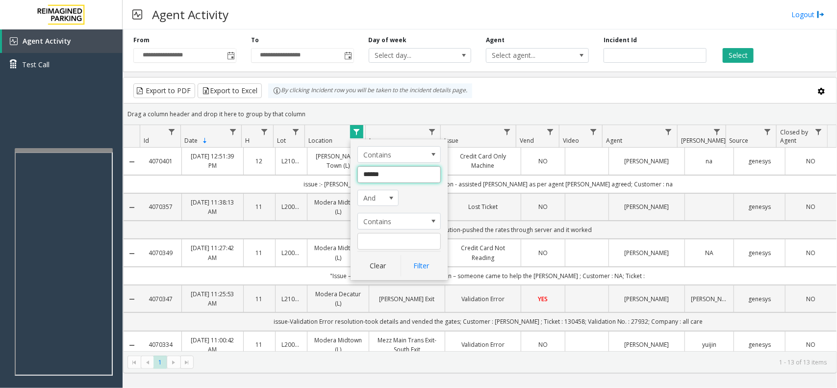
click at [406, 180] on input "******" at bounding box center [399, 174] width 83 height 17
type input "**********"
click button "Filter" at bounding box center [421, 266] width 40 height 22
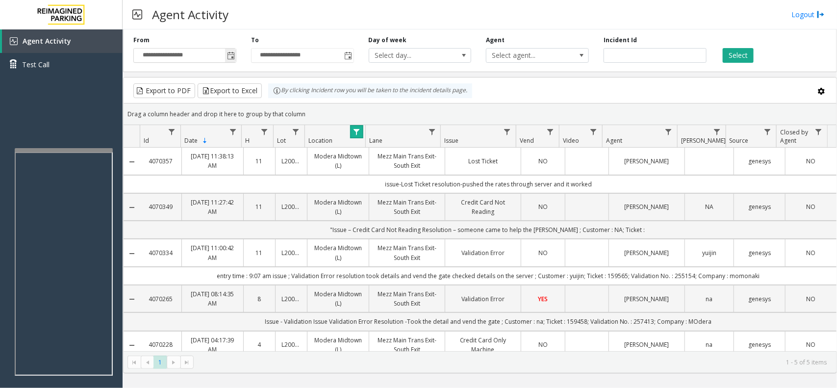
click at [230, 54] on span "Toggle popup" at bounding box center [231, 56] width 8 height 8
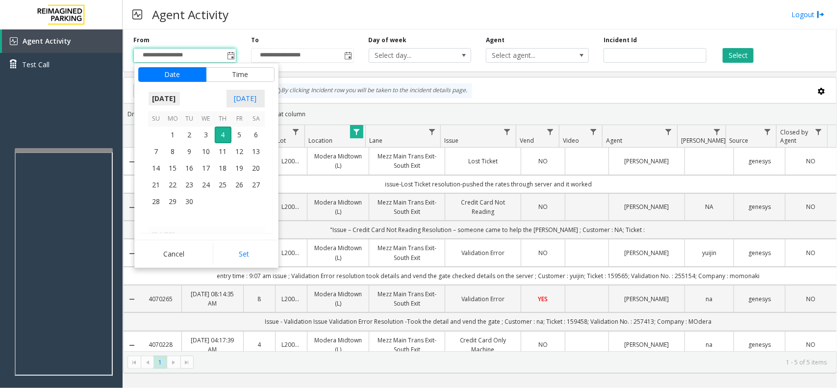
click at [180, 98] on span "[DATE]" at bounding box center [164, 98] width 32 height 15
click at [239, 149] on span "Aug" at bounding box center [230, 144] width 24 height 24
click at [235, 129] on span "1" at bounding box center [240, 135] width 17 height 17
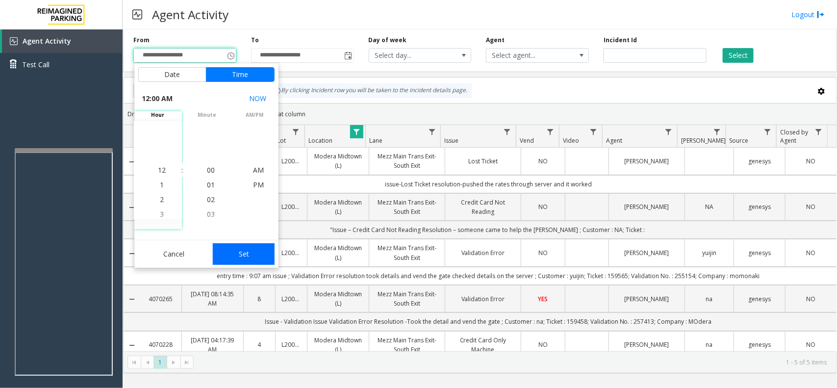
click at [260, 260] on button "Set" at bounding box center [244, 254] width 62 height 22
type input "**********"
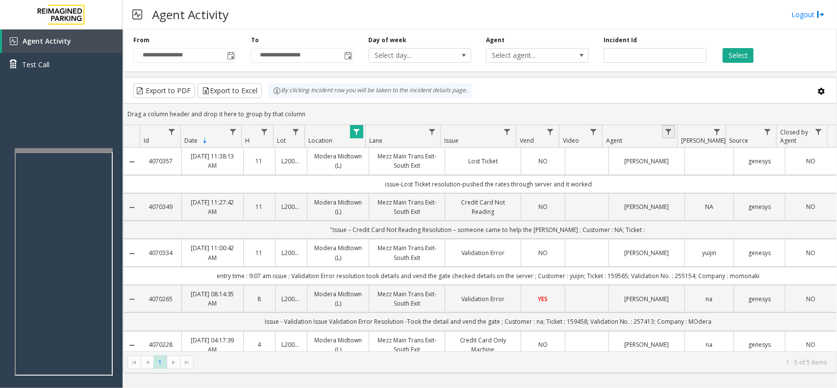
click at [670, 128] on link "Data table" at bounding box center [668, 131] width 13 height 13
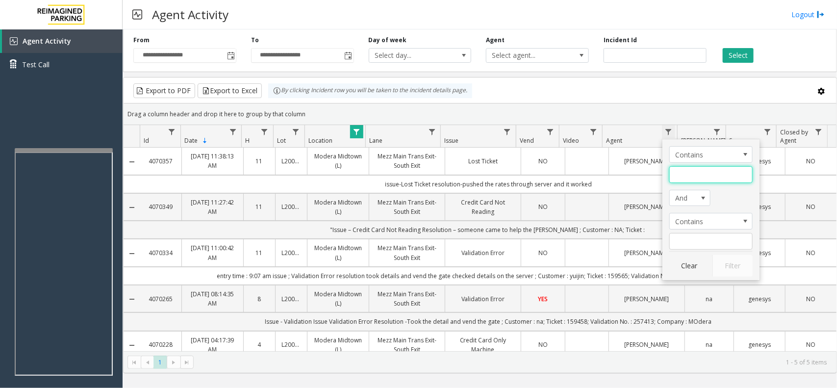
click at [678, 168] on input "Agent Filter" at bounding box center [710, 174] width 83 height 17
type input "*****"
click button "Filter" at bounding box center [733, 266] width 40 height 22
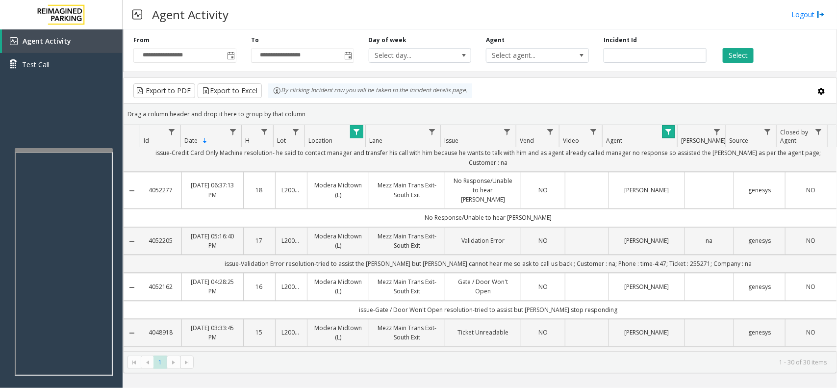
scroll to position [1187, 0]
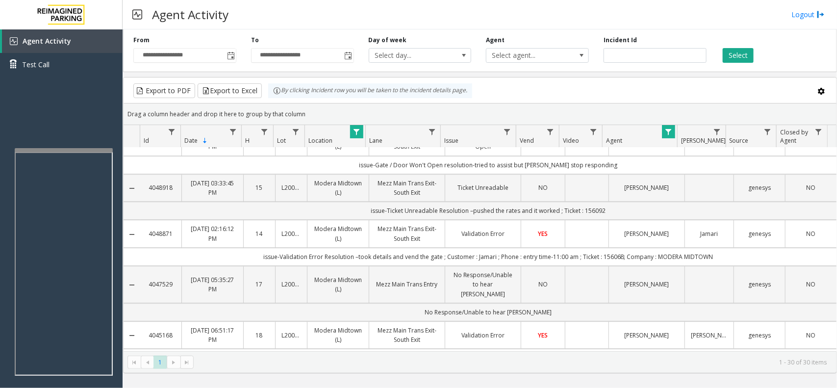
click at [489, 349] on td "issue-Validation Error Resolution –took details and vend the gate ; Customer : …" at bounding box center [488, 358] width 696 height 18
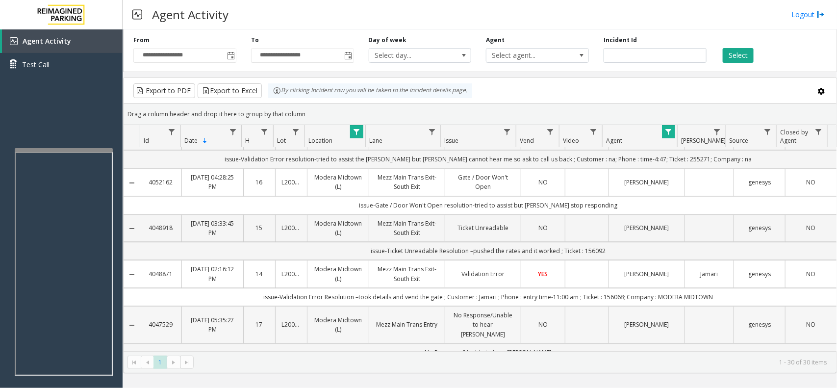
scroll to position [1126, 0]
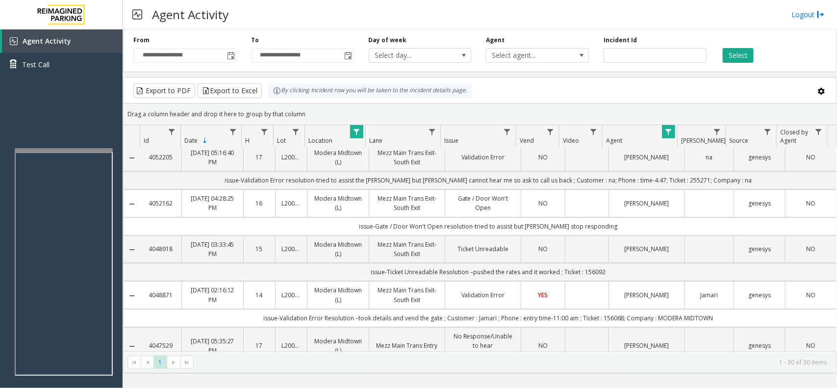
click at [445, 309] on td "issue-Validation Error Resolution –took details and vend the gate ; Customer : …" at bounding box center [488, 318] width 696 height 18
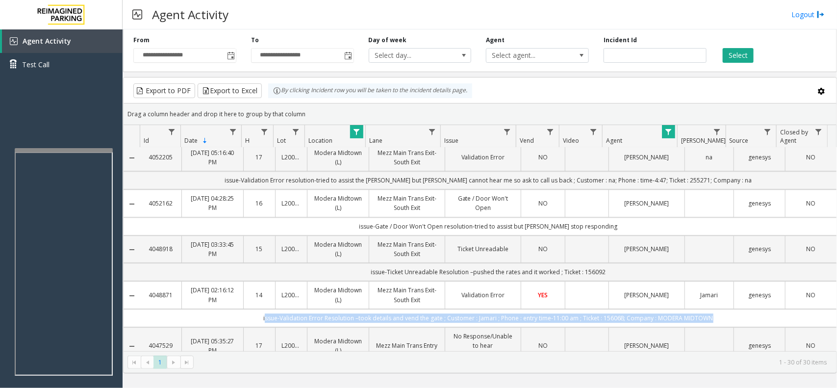
click at [445, 309] on td "issue-Validation Error Resolution –took details and vend the gate ; Customer : …" at bounding box center [488, 318] width 696 height 18
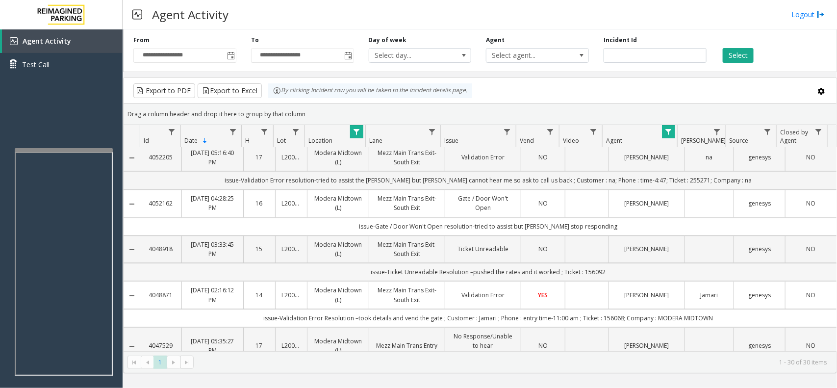
click at [433, 263] on td "issue-Ticket Unreadable Resolution –pushed the rates and it worked ; Ticket : 1…" at bounding box center [488, 272] width 696 height 18
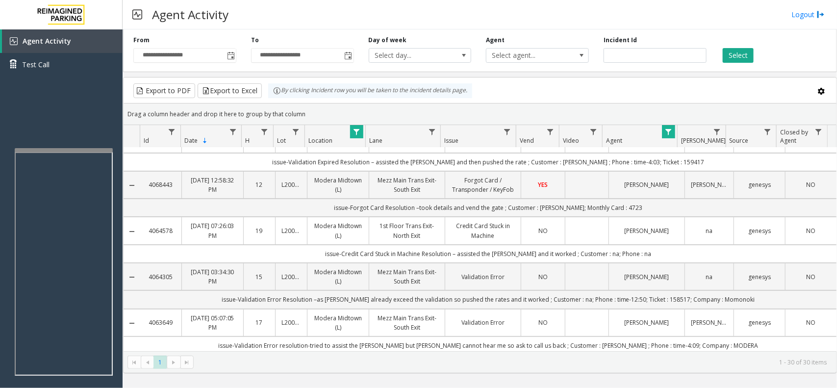
scroll to position [0, 0]
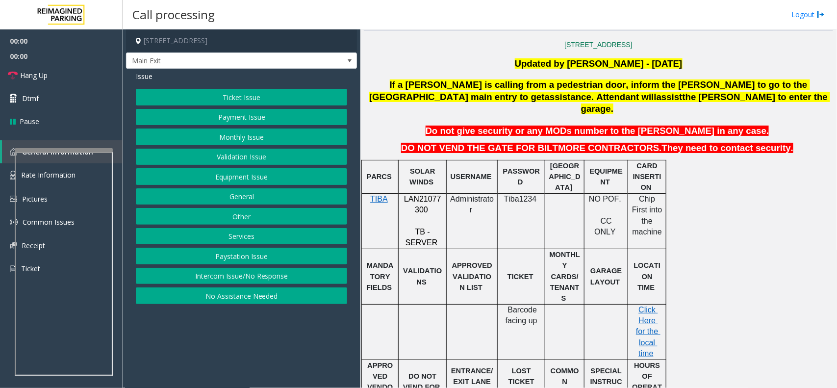
scroll to position [307, 0]
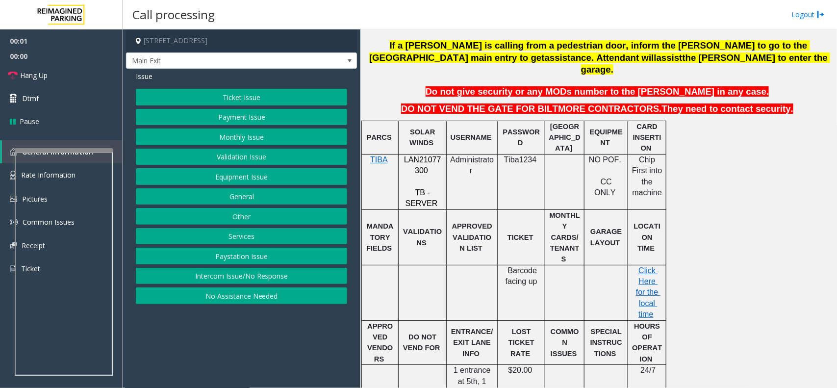
click at [422, 152] on div at bounding box center [423, 153] width 48 height 3
click at [425, 155] on span "LAN21077300" at bounding box center [422, 164] width 37 height 19
click at [423, 155] on span "LAN21077300" at bounding box center [422, 164] width 37 height 19
copy span "LAN21077300"
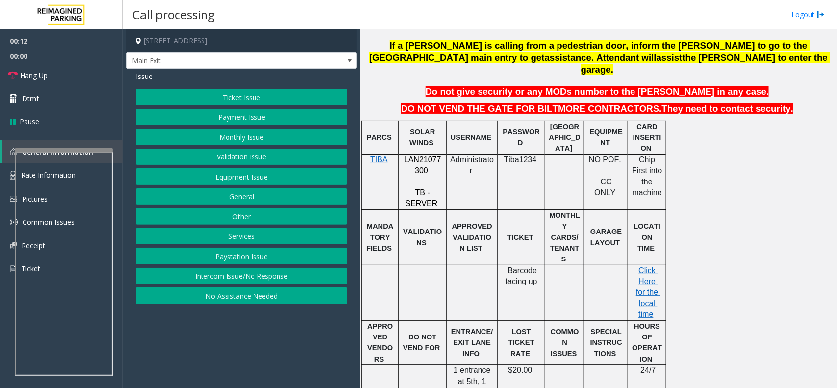
click at [636, 155] on span "Chip First into the machine" at bounding box center [648, 175] width 32 height 41
drag, startPoint x: 636, startPoint y: 145, endPoint x: 650, endPoint y: 175, distance: 33.3
click at [650, 175] on p "Chip First into the machine" at bounding box center [647, 176] width 31 height 44
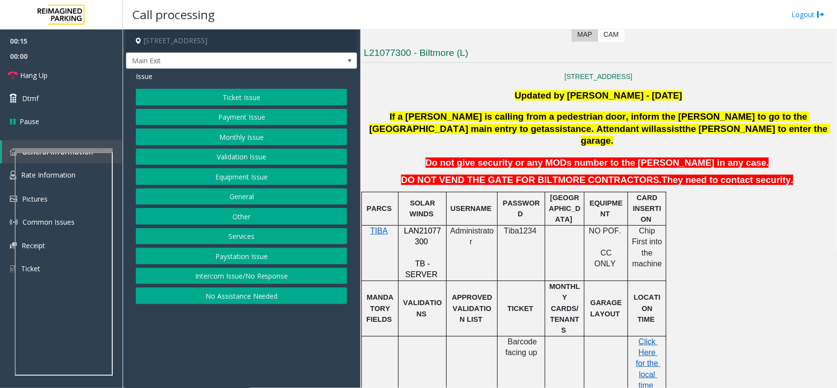
scroll to position [213, 0]
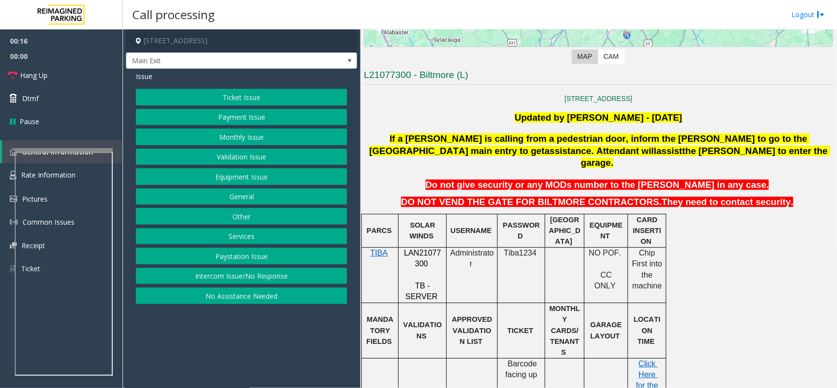
drag, startPoint x: 285, startPoint y: 138, endPoint x: 290, endPoint y: 155, distance: 18.2
click at [290, 155] on div "Ticket Issue Payment Issue Monthly Issue Validation Issue Equipment Issue Gener…" at bounding box center [241, 196] width 211 height 215
click at [273, 111] on button "Payment Issue" at bounding box center [241, 117] width 211 height 17
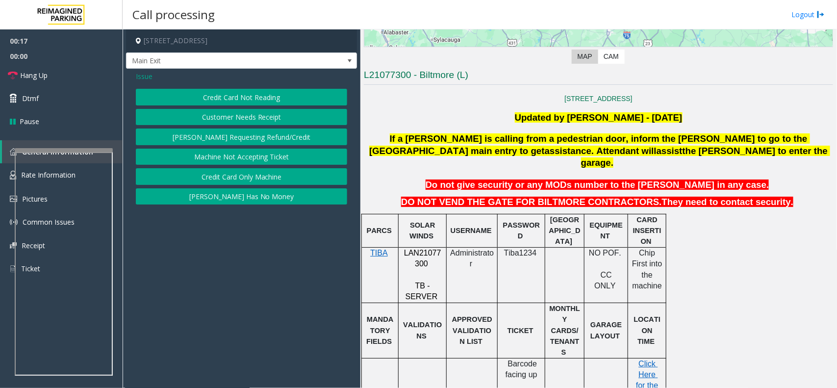
click at [268, 97] on button "Credit Card Not Reading" at bounding box center [241, 97] width 211 height 17
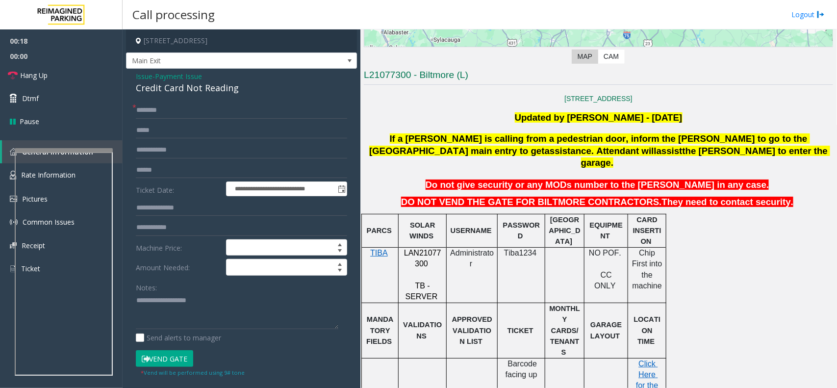
click at [260, 92] on div "Credit Card Not Reading" at bounding box center [241, 87] width 211 height 13
copy div "Credit Card Not Reading"
click at [192, 310] on textarea at bounding box center [237, 311] width 203 height 37
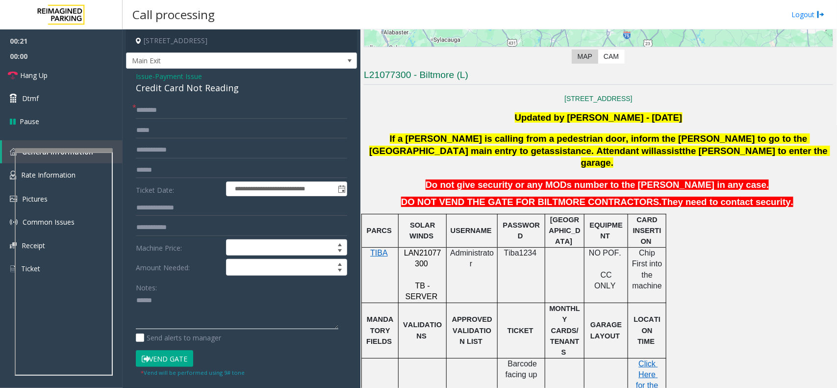
paste textarea "**********"
type textarea "**********"
click at [137, 108] on input "text" at bounding box center [241, 110] width 211 height 17
click at [136, 106] on div "*" at bounding box center [241, 110] width 211 height 17
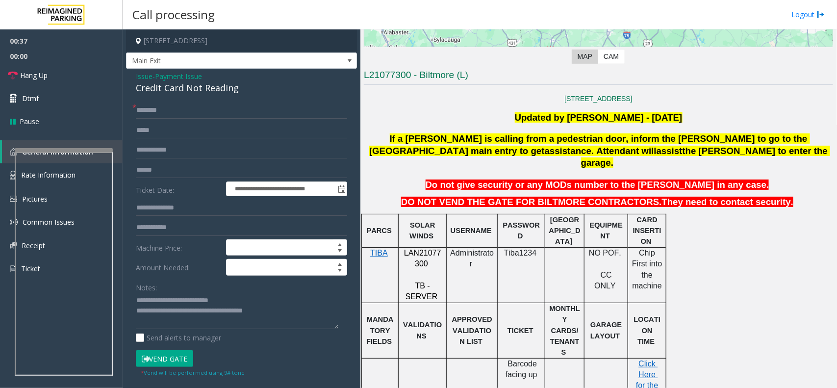
click at [132, 106] on span "*" at bounding box center [134, 107] width 4 height 10
click at [147, 106] on div "*" at bounding box center [241, 110] width 211 height 17
click at [147, 106] on input "text" at bounding box center [241, 110] width 211 height 17
drag, startPoint x: 147, startPoint y: 106, endPoint x: 128, endPoint y: 104, distance: 19.7
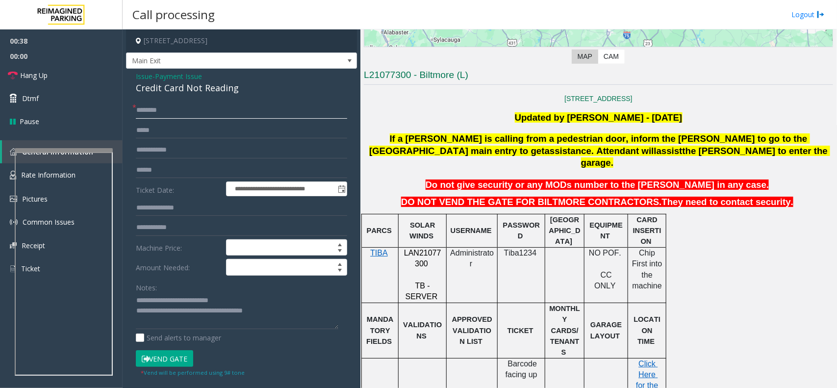
click at [128, 104] on div "**********" at bounding box center [241, 271] width 231 height 405
click at [129, 106] on div "**********" at bounding box center [242, 283] width 226 height 362
click at [133, 107] on span "*" at bounding box center [134, 107] width 4 height 10
drag, startPoint x: 133, startPoint y: 107, endPoint x: 151, endPoint y: 108, distance: 17.2
click at [151, 108] on div "*" at bounding box center [241, 110] width 211 height 17
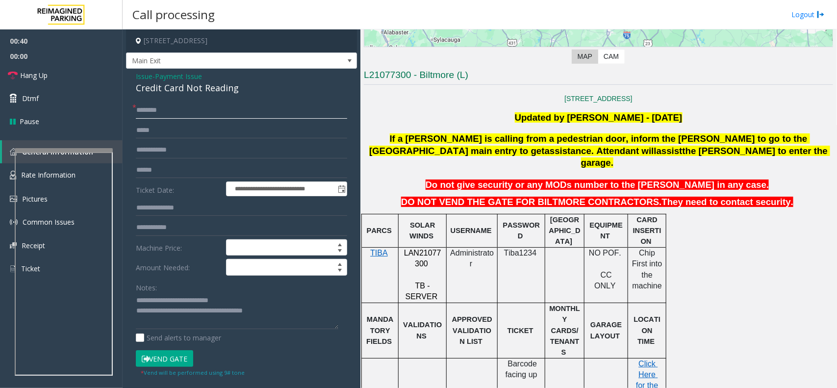
click at [151, 108] on input "text" at bounding box center [241, 110] width 211 height 17
drag, startPoint x: 151, startPoint y: 108, endPoint x: 131, endPoint y: 103, distance: 20.1
click at [131, 103] on div "**********" at bounding box center [242, 283] width 226 height 362
click at [132, 103] on span "*" at bounding box center [134, 107] width 4 height 10
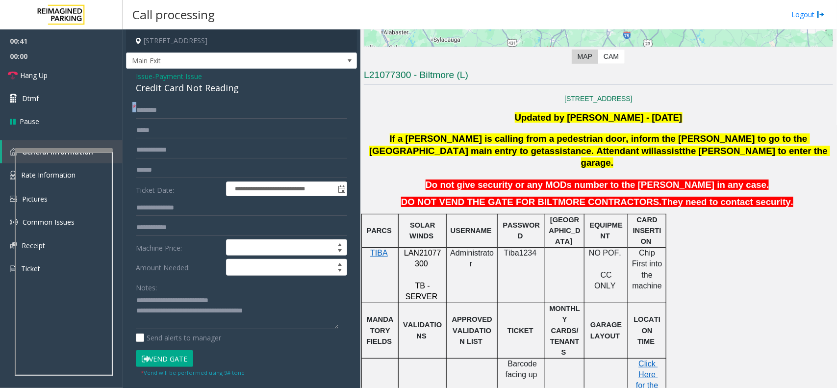
click at [132, 103] on span "*" at bounding box center [134, 107] width 4 height 10
click at [148, 108] on input "text" at bounding box center [241, 110] width 211 height 17
type input "****"
click at [212, 165] on input "text" at bounding box center [241, 170] width 211 height 17
click at [225, 169] on input "text" at bounding box center [241, 170] width 211 height 17
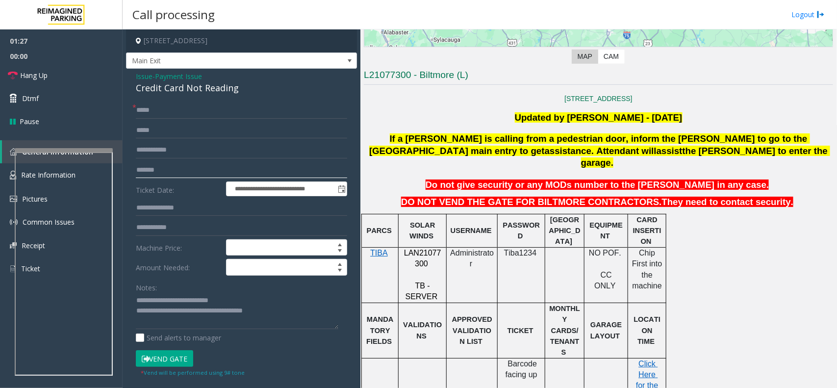
type input "*******"
click at [136, 350] on button "Vend Gate" at bounding box center [164, 358] width 57 height 17
click at [180, 360] on button "Vend Gate" at bounding box center [164, 358] width 57 height 17
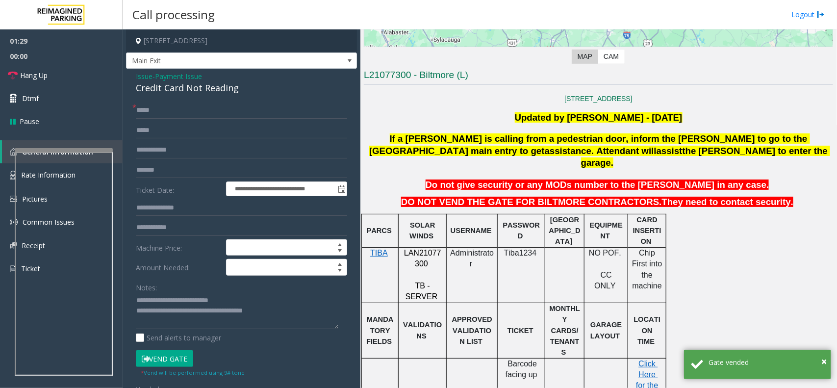
click at [570, 180] on span "Do not give security or any MODs number to the [PERSON_NAME] in any case." at bounding box center [598, 185] width 344 height 10
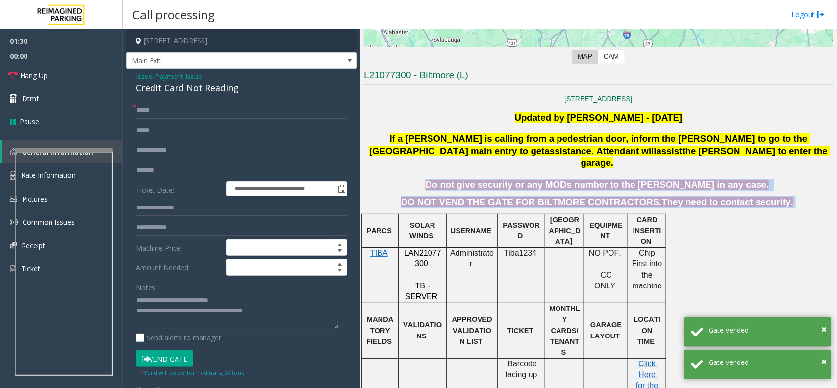
drag, startPoint x: 570, startPoint y: 176, endPoint x: 655, endPoint y: 185, distance: 85.4
click at [662, 197] on span "They need to contact security." at bounding box center [728, 202] width 132 height 10
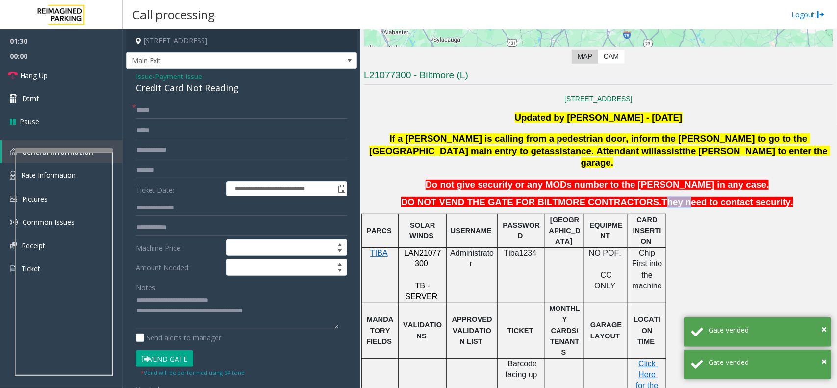
click at [662, 197] on span "They need to contact security." at bounding box center [728, 202] width 132 height 10
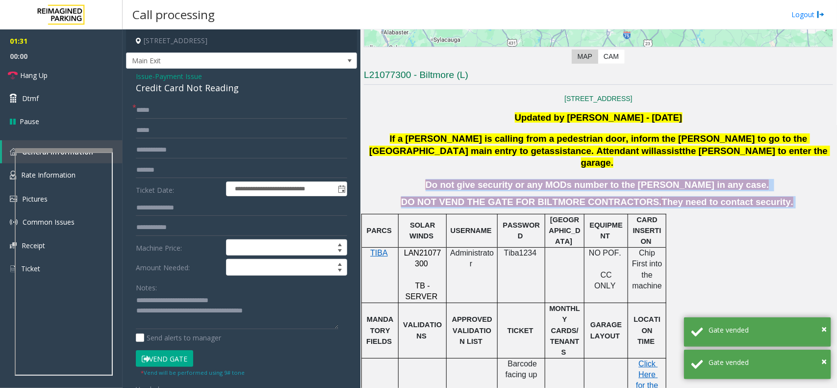
drag, startPoint x: 655, startPoint y: 185, endPoint x: 806, endPoint y: 173, distance: 151.1
click at [806, 179] on p "Do not give security or any MODs number to the [PERSON_NAME] in any case." at bounding box center [598, 185] width 471 height 12
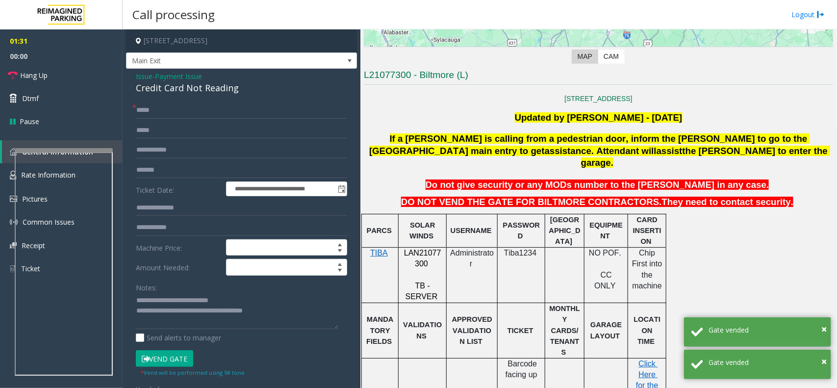
click at [806, 179] on p "Do not give security or any MODs number to the [PERSON_NAME] in any case." at bounding box center [598, 185] width 471 height 12
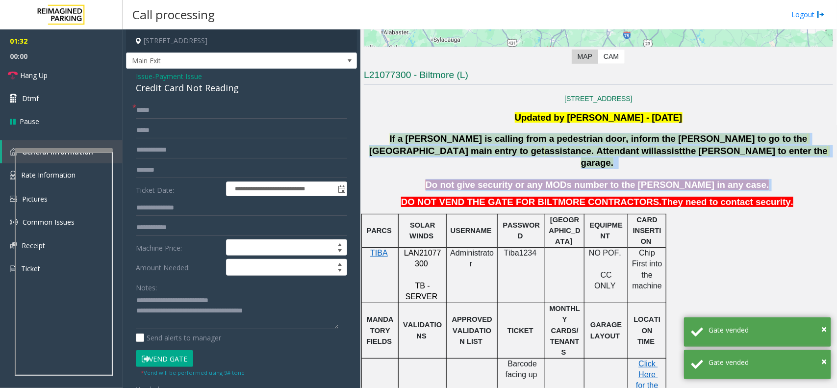
drag, startPoint x: 806, startPoint y: 173, endPoint x: 416, endPoint y: 126, distance: 392.8
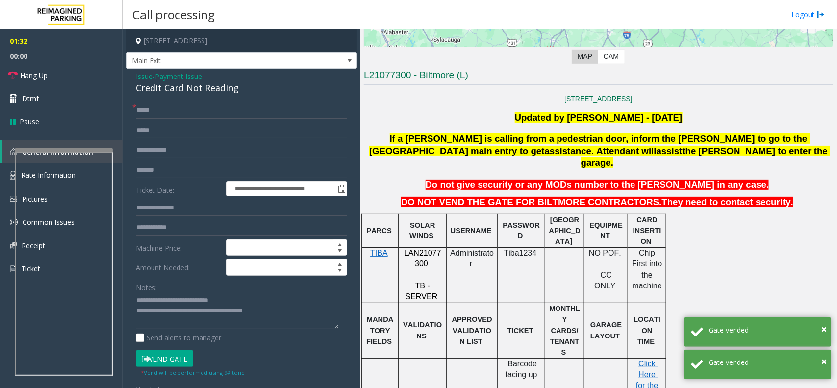
click at [418, 72] on h3 "L21077300 - Biltmore (L)" at bounding box center [598, 77] width 469 height 16
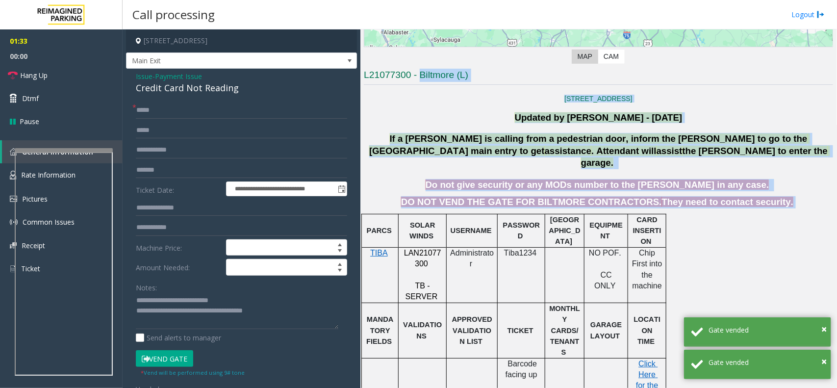
drag, startPoint x: 418, startPoint y: 72, endPoint x: 760, endPoint y: 192, distance: 362.5
click at [794, 197] on span at bounding box center [795, 202] width 2 height 10
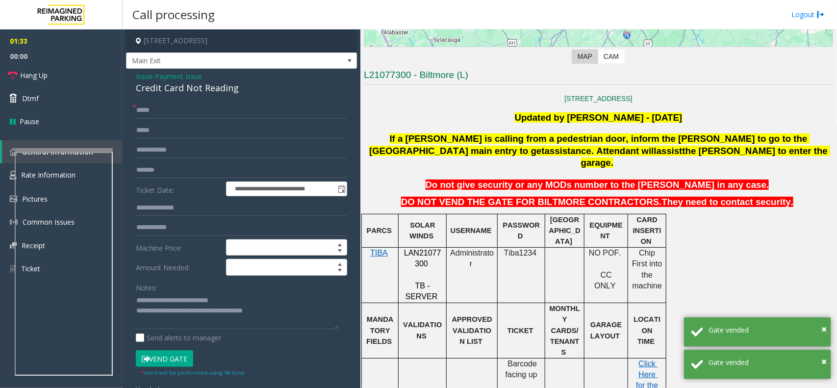
click at [794, 197] on span at bounding box center [795, 202] width 2 height 10
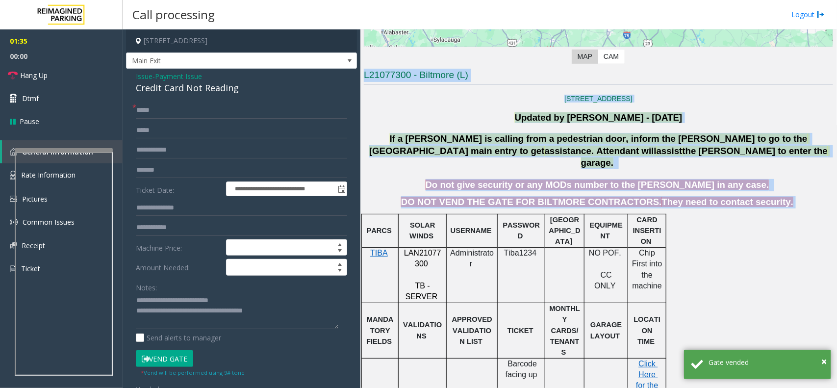
drag, startPoint x: 760, startPoint y: 192, endPoint x: 361, endPoint y: 72, distance: 416.6
click at [361, 72] on div "Main Revenue Control Manufacturer: TIBA ← Move left → Move right ↑ Move up ↓ Mo…" at bounding box center [598, 208] width 476 height 359
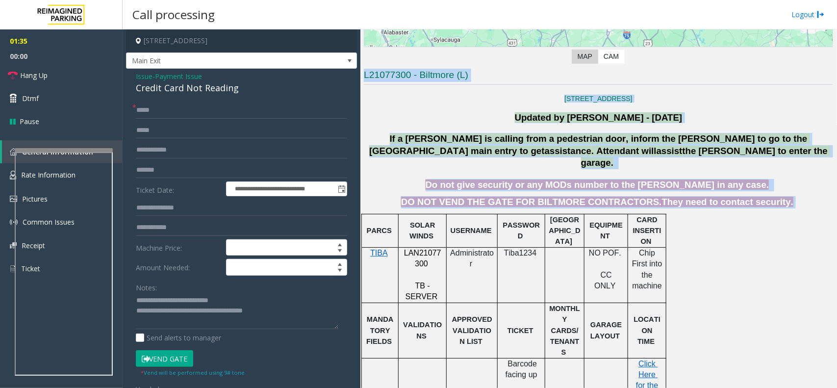
click at [379, 74] on h3 "L21077300 - Biltmore (L)" at bounding box center [598, 77] width 469 height 16
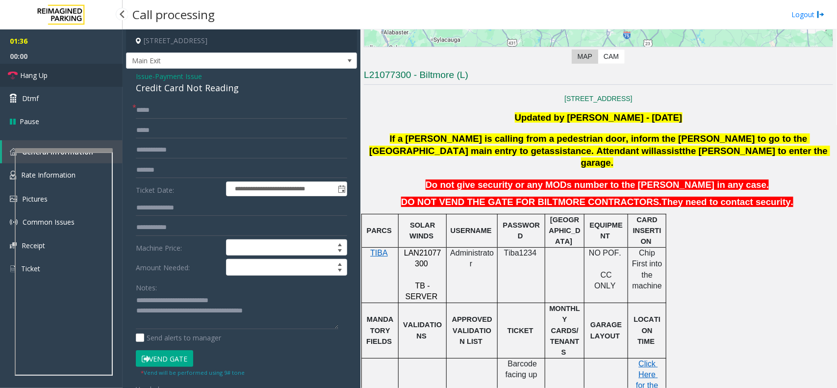
click at [48, 77] on span "Hang Up" at bounding box center [33, 75] width 27 height 10
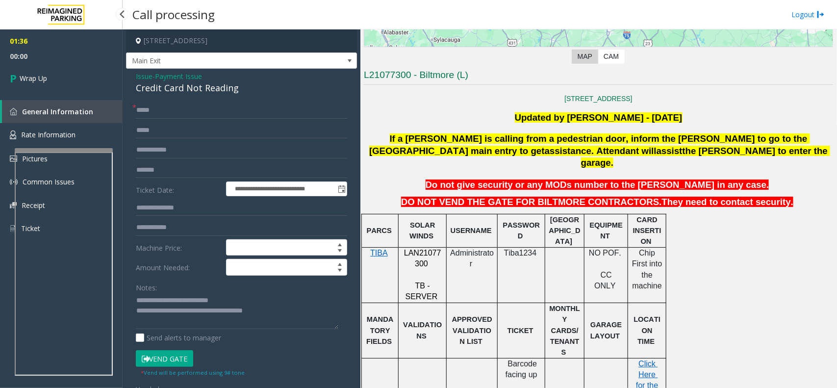
click at [48, 77] on link "Wrap Up" at bounding box center [61, 78] width 123 height 29
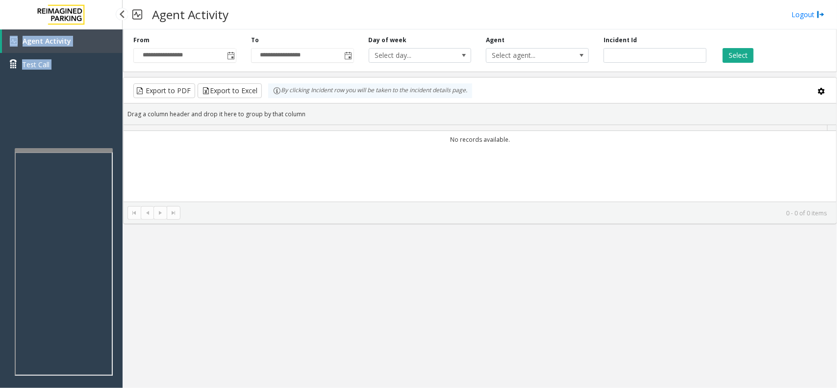
click at [48, 77] on div "Agent Activity Test Call" at bounding box center [61, 56] width 123 height 54
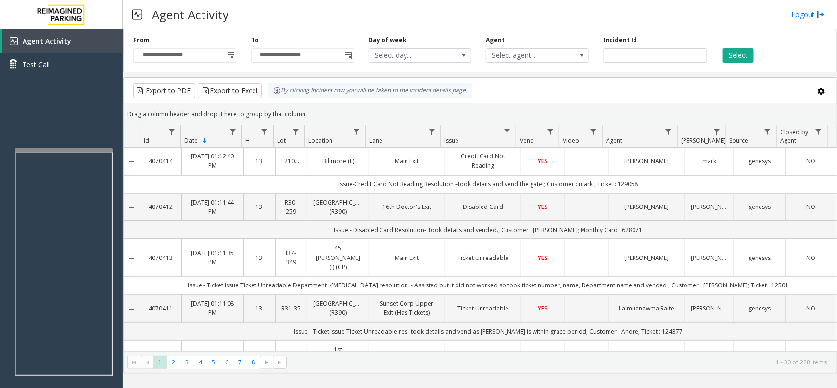
click at [246, 7] on div "Agent Activity Logout" at bounding box center [480, 14] width 715 height 29
drag, startPoint x: 246, startPoint y: 7, endPoint x: 209, endPoint y: 18, distance: 38.8
click at [209, 18] on div "Agent Activity Logout" at bounding box center [480, 14] width 715 height 29
click at [209, 18] on h3 "Agent Activity" at bounding box center [190, 14] width 86 height 24
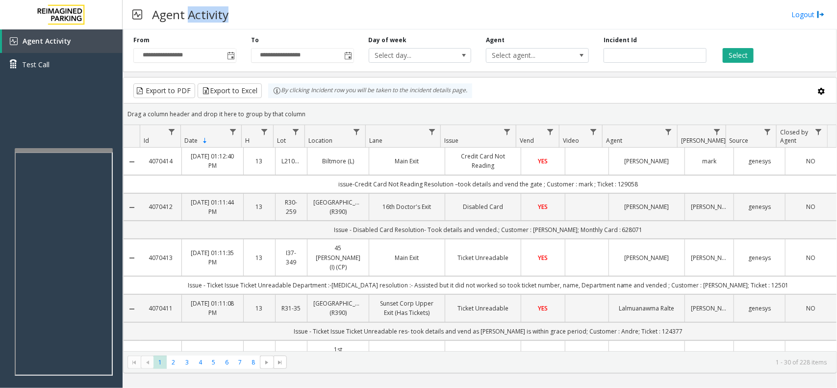
click at [209, 18] on h3 "Agent Activity" at bounding box center [190, 14] width 86 height 24
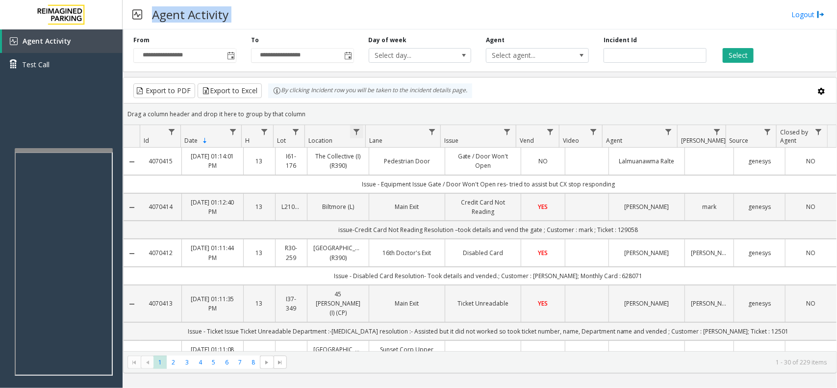
click at [359, 131] on span "Data table" at bounding box center [357, 132] width 8 height 8
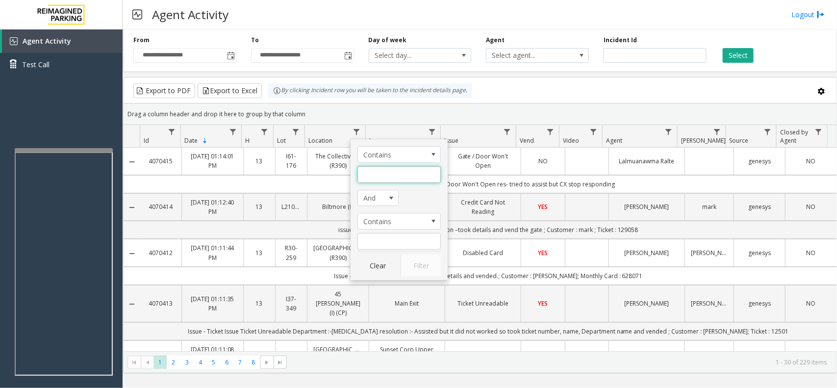
click at [391, 171] on input "Location Filter" at bounding box center [399, 174] width 83 height 17
type input "******"
click button "Filter" at bounding box center [421, 266] width 40 height 22
